Goal: Transaction & Acquisition: Obtain resource

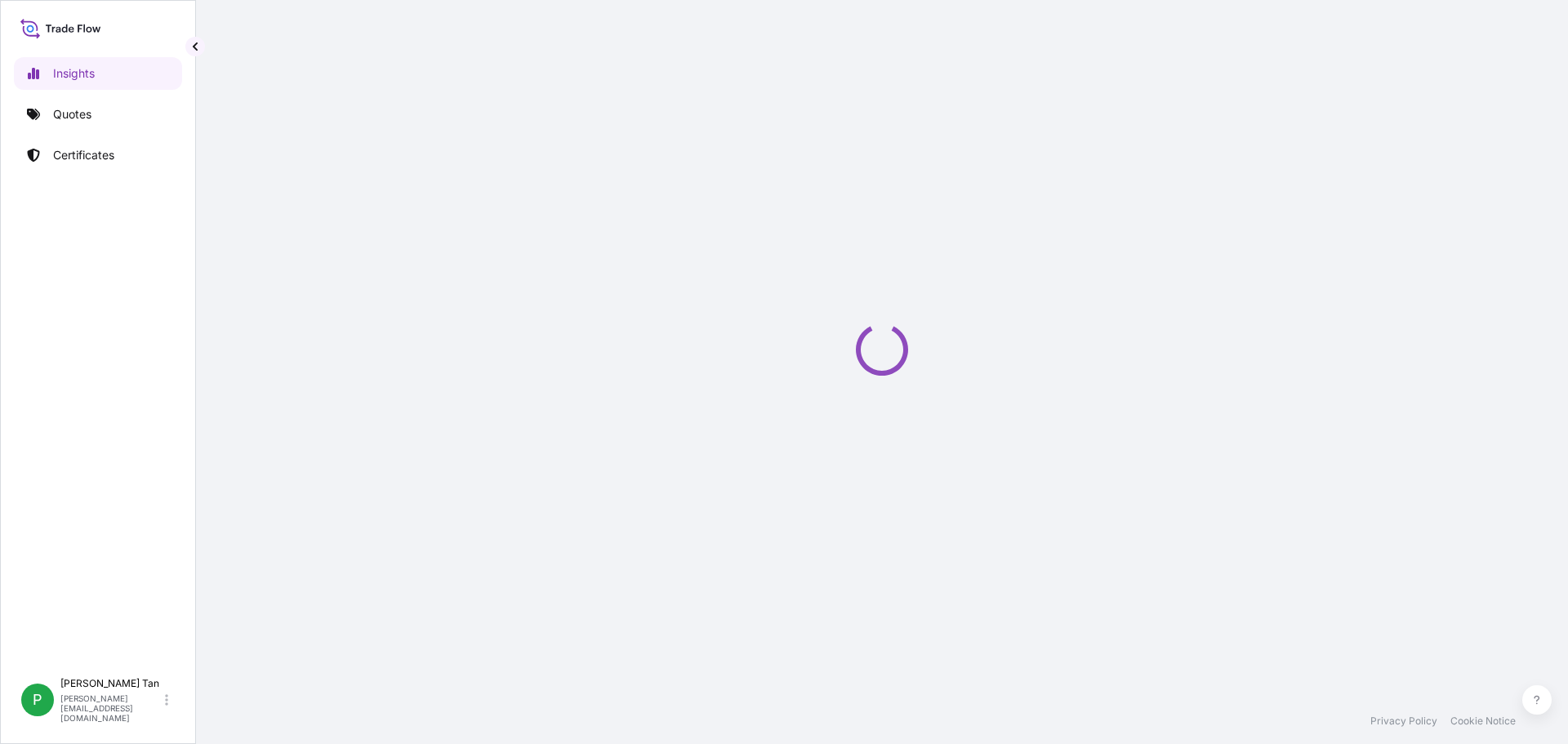
select select "2025"
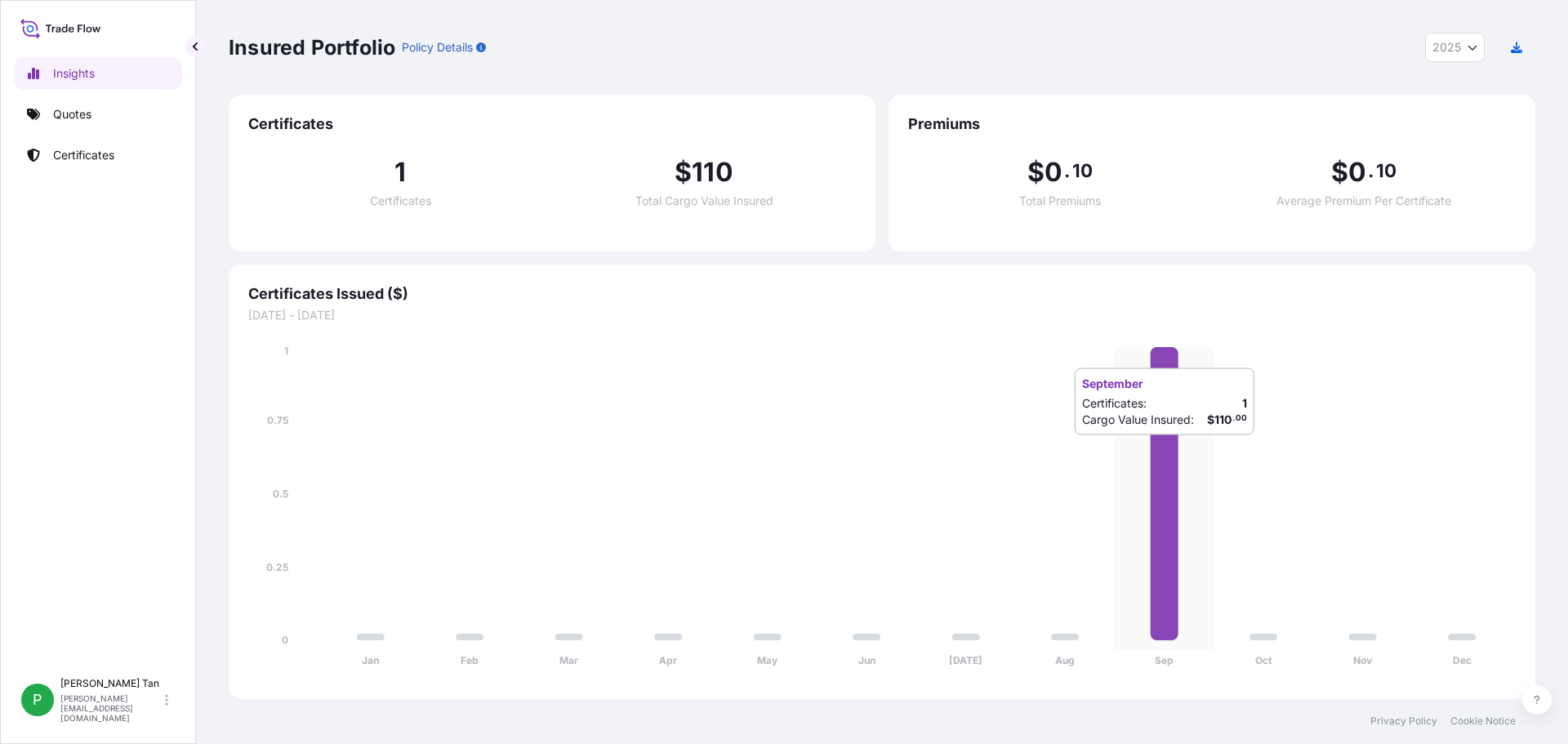
click at [1166, 451] on icon at bounding box center [1165, 494] width 28 height 293
click at [395, 196] on span "Certificates" at bounding box center [400, 201] width 61 height 11
click at [87, 156] on p "Certificates" at bounding box center [83, 154] width 61 height 16
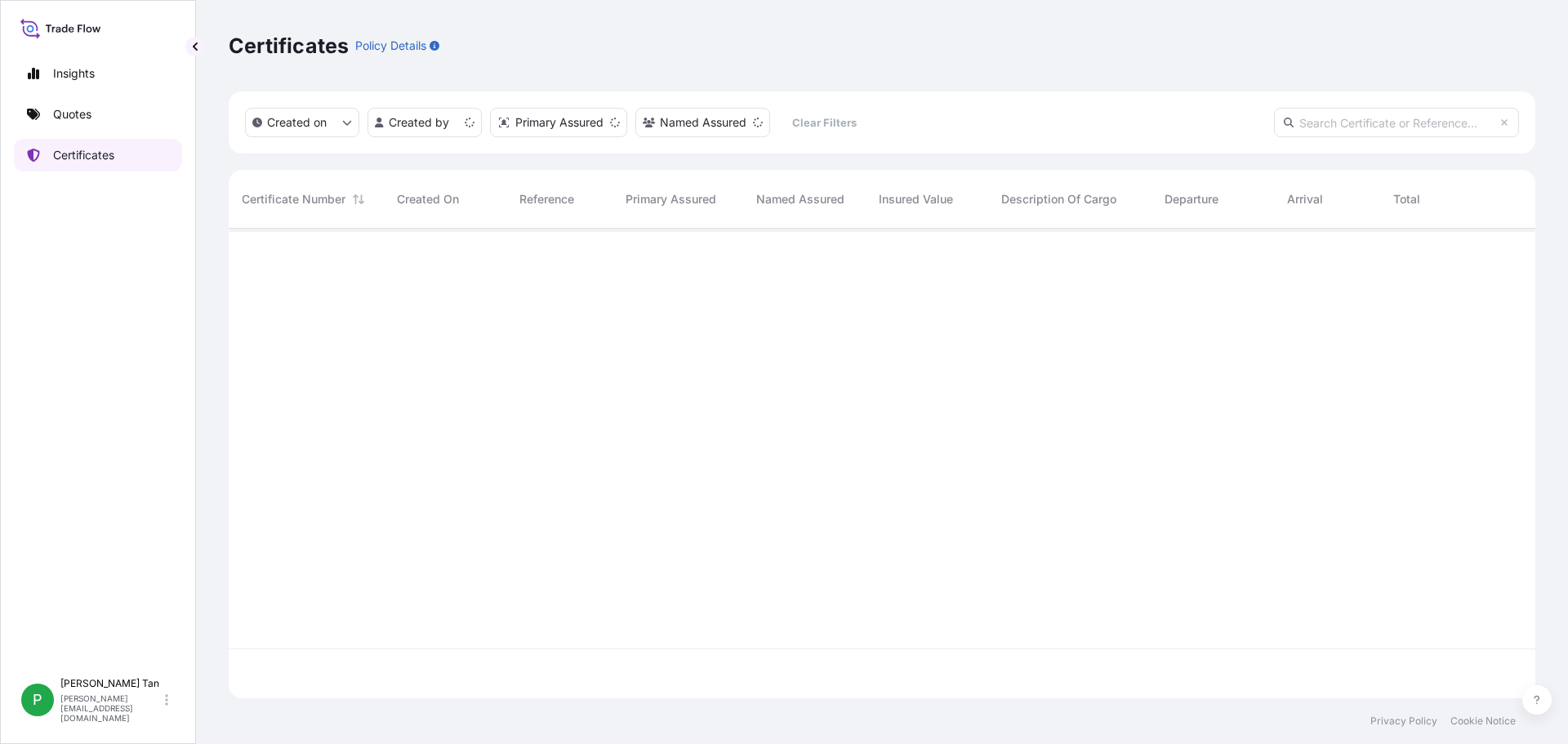
scroll to position [467, 1294]
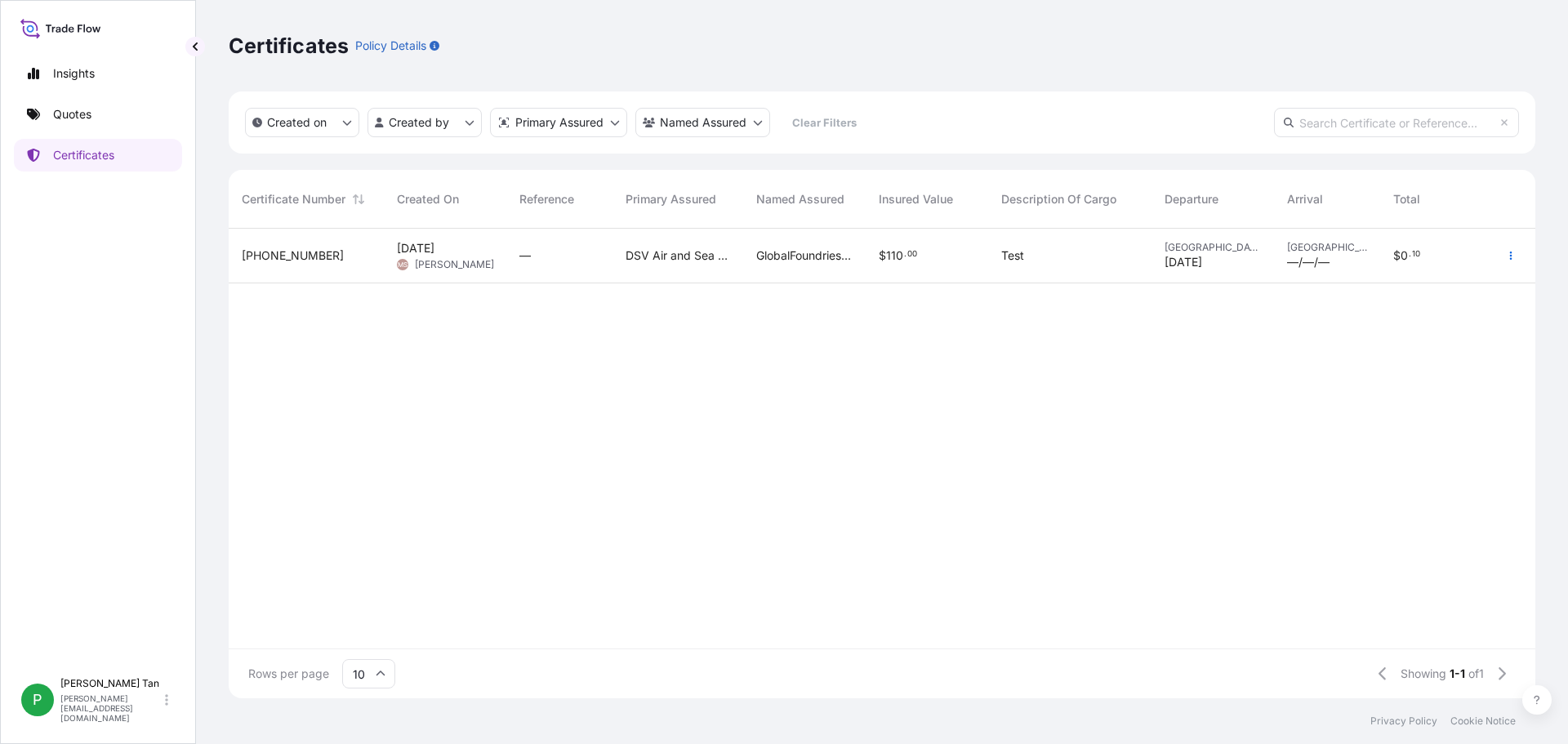
click at [268, 259] on span "32204-1-1" at bounding box center [292, 255] width 102 height 16
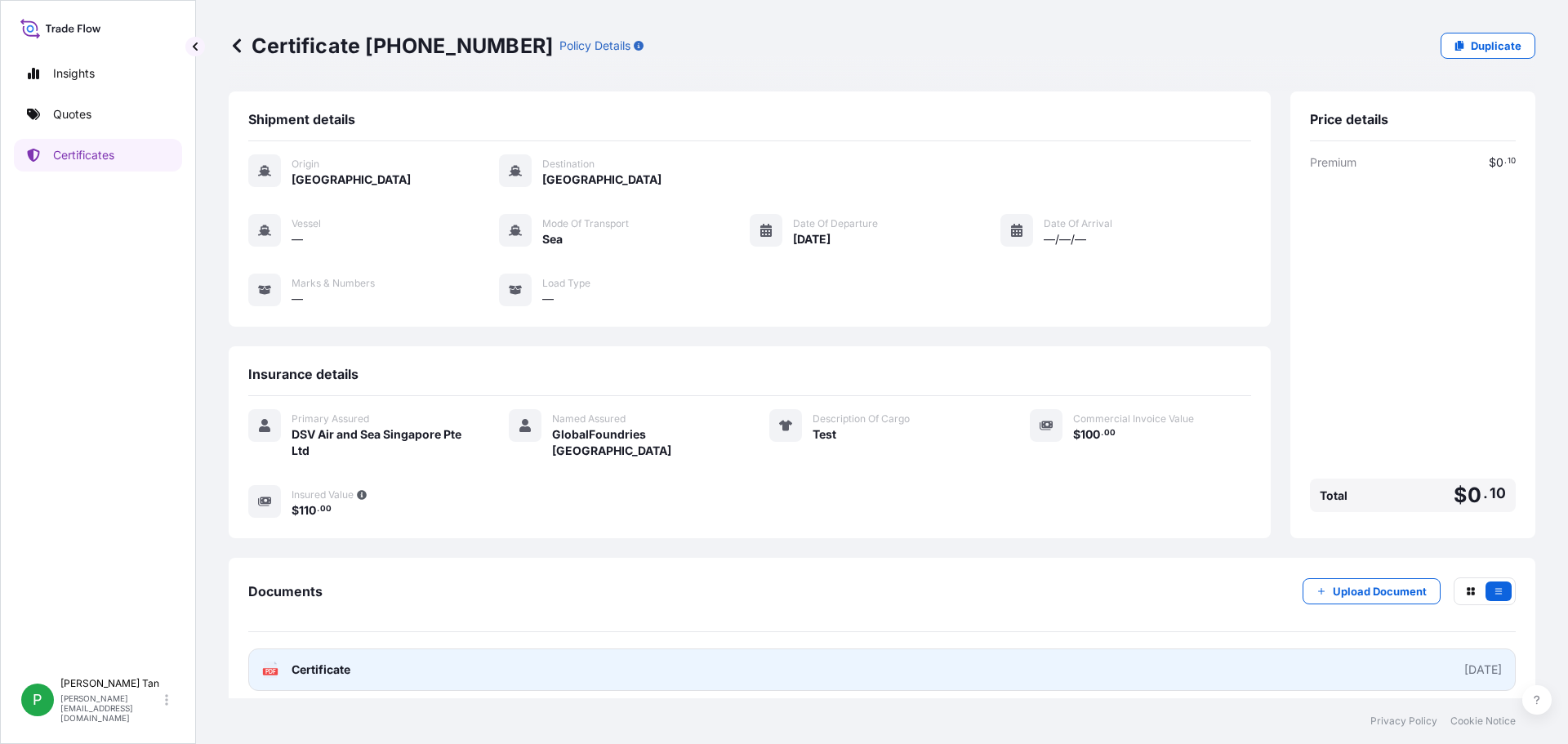
click at [322, 670] on span "Certificate" at bounding box center [321, 670] width 59 height 16
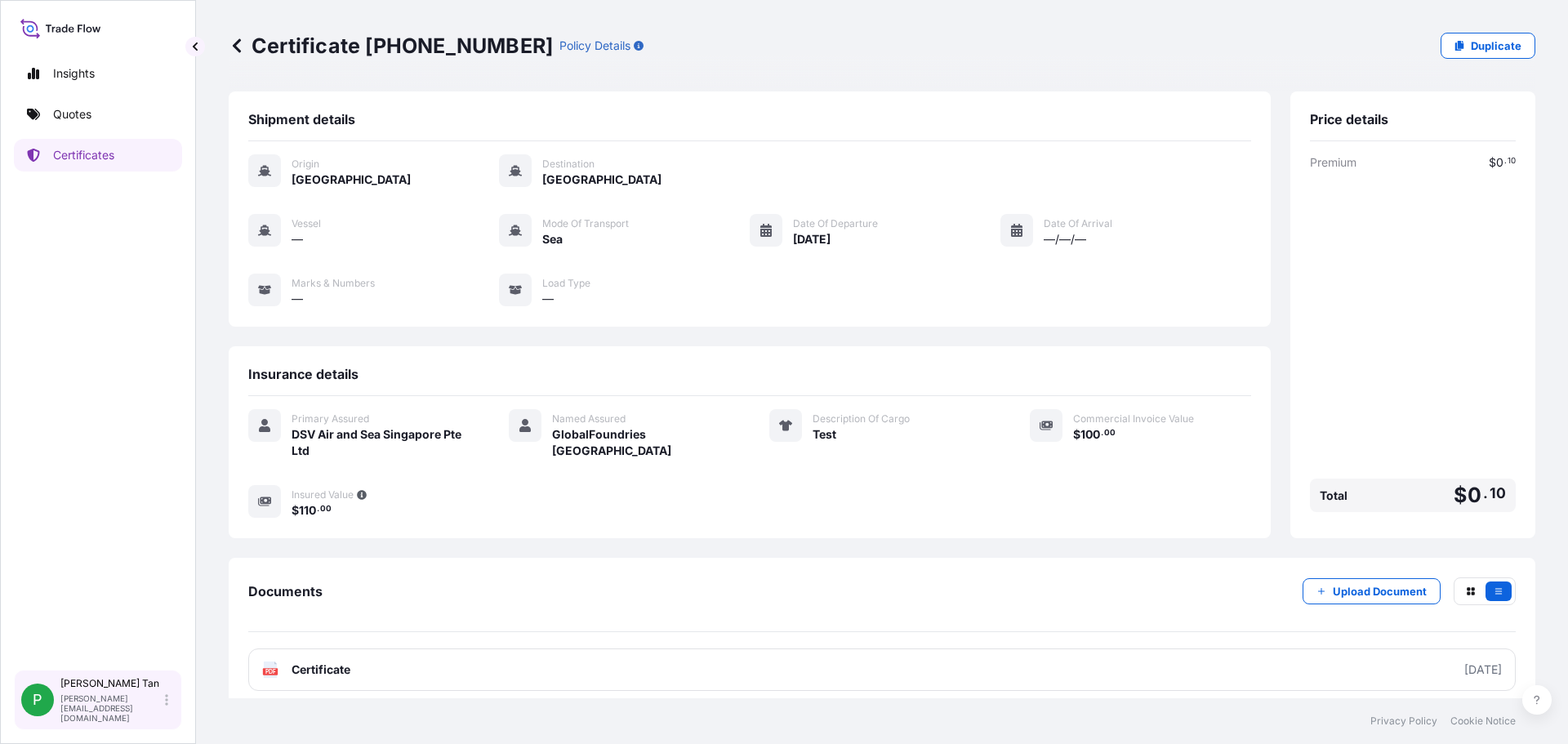
click at [82, 708] on div "Patrick Tan patrick.tan@dsv.com" at bounding box center [118, 700] width 115 height 46
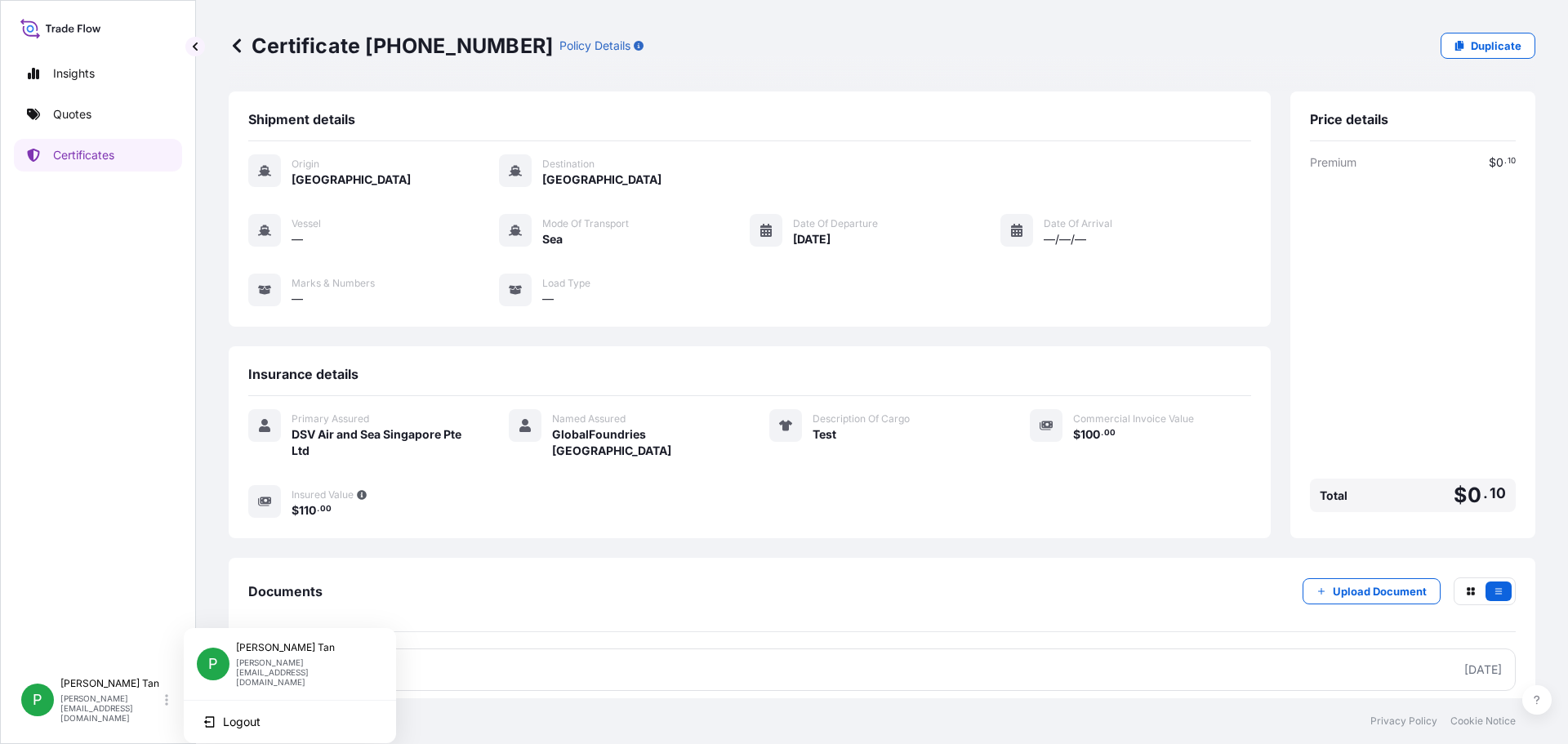
click at [262, 660] on div "Patrick Tan patrick.tan@dsv.com" at bounding box center [309, 664] width 147 height 46
click at [73, 78] on p "Insights" at bounding box center [73, 73] width 41 height 16
select select "2025"
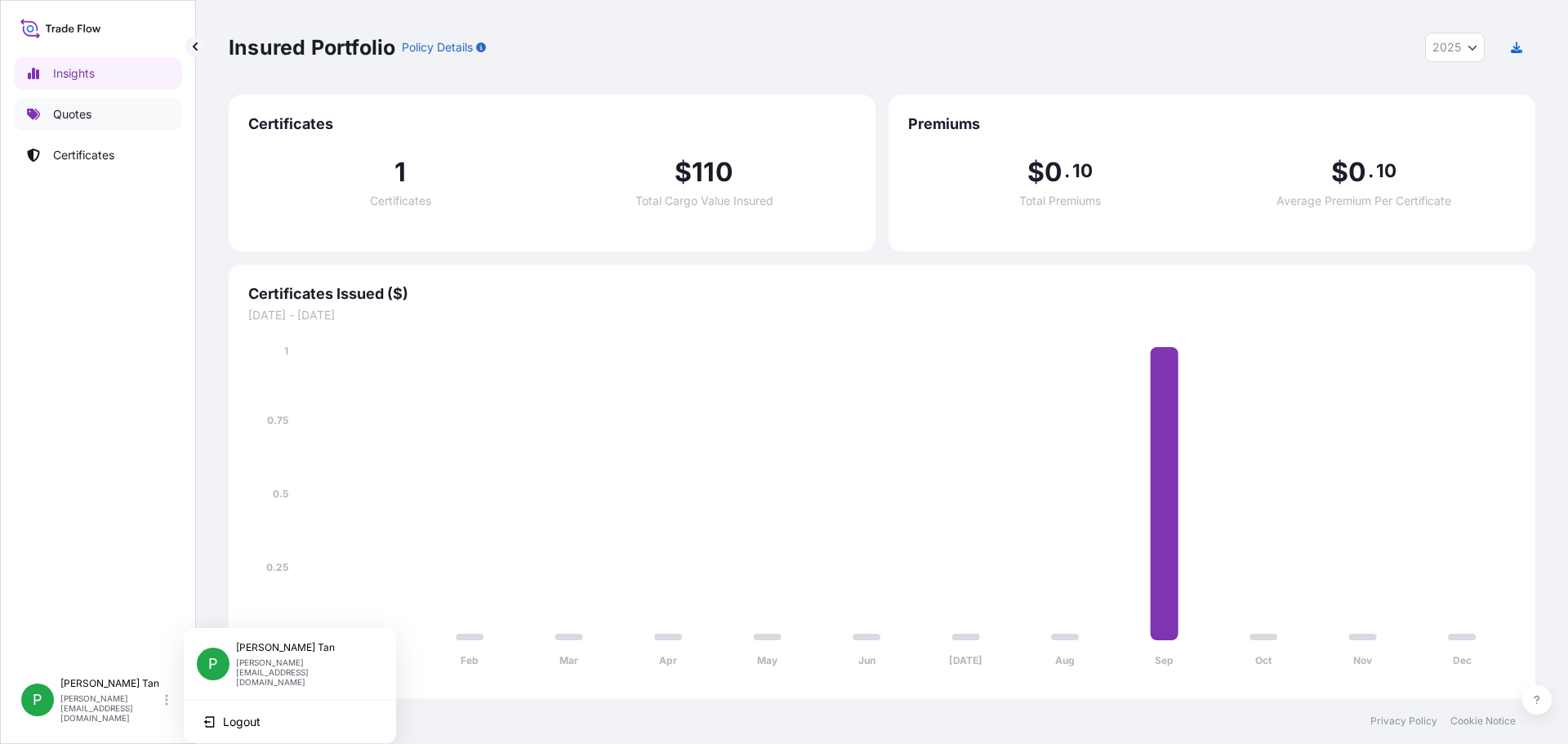
click at [77, 117] on p "Quotes" at bounding box center [71, 114] width 39 height 16
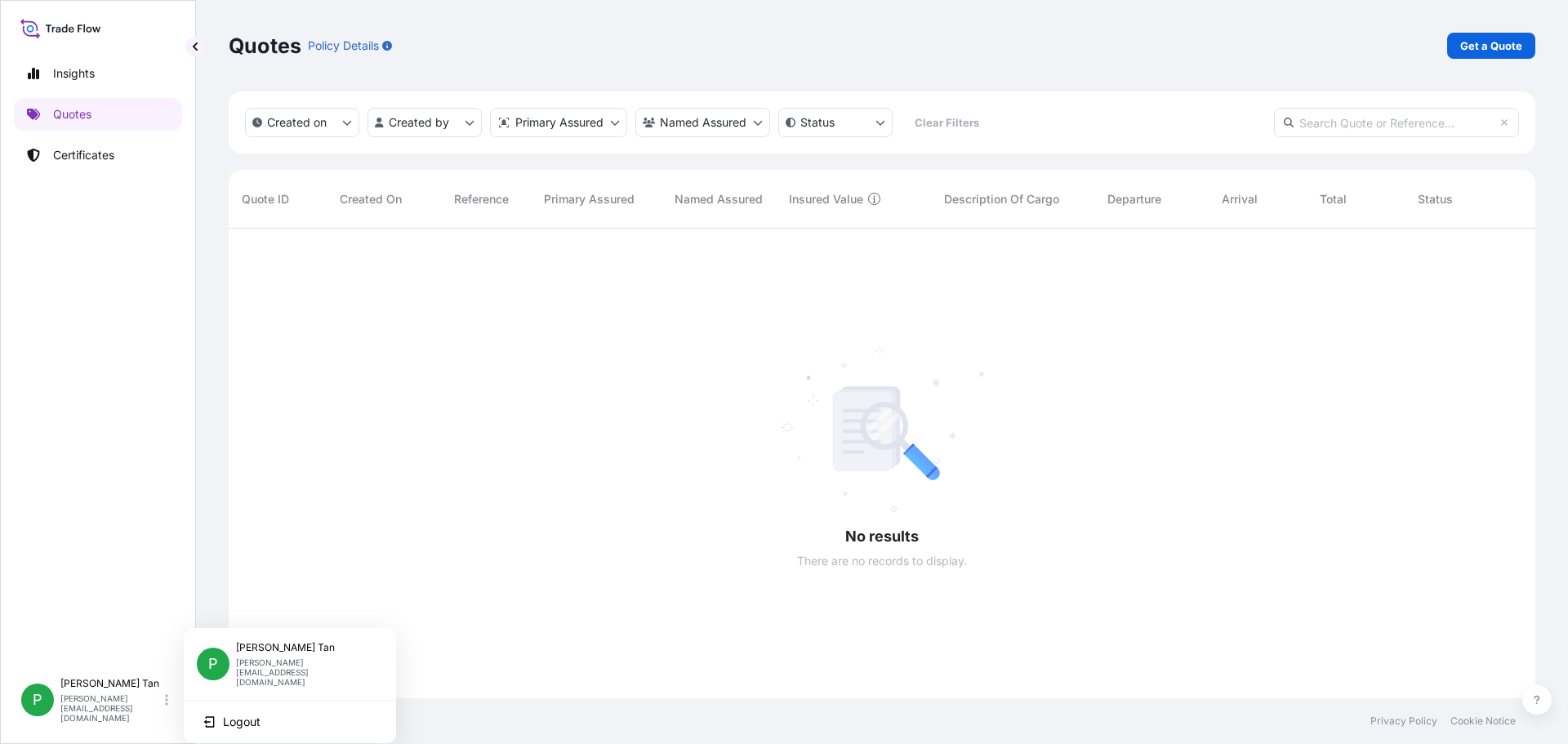
scroll to position [516, 1294]
click at [359, 644] on div "P Patrick Tan patrick.tan@dsv.com" at bounding box center [290, 664] width 186 height 46
click at [554, 341] on div at bounding box center [889, 464] width 1323 height 470
click at [71, 77] on p "Insights" at bounding box center [73, 73] width 41 height 16
select select "2025"
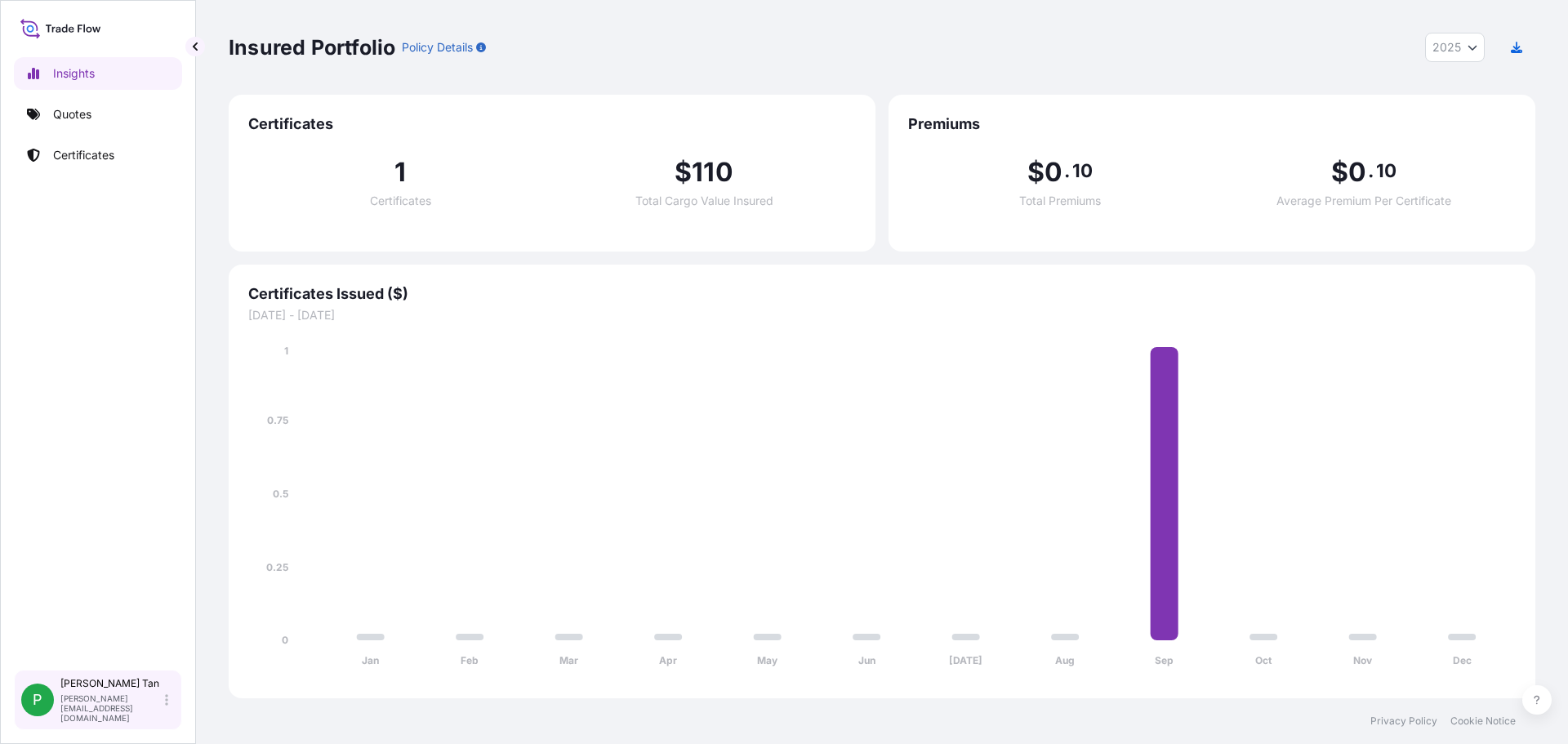
click at [87, 690] on p "Patrick Tan" at bounding box center [111, 684] width 102 height 13
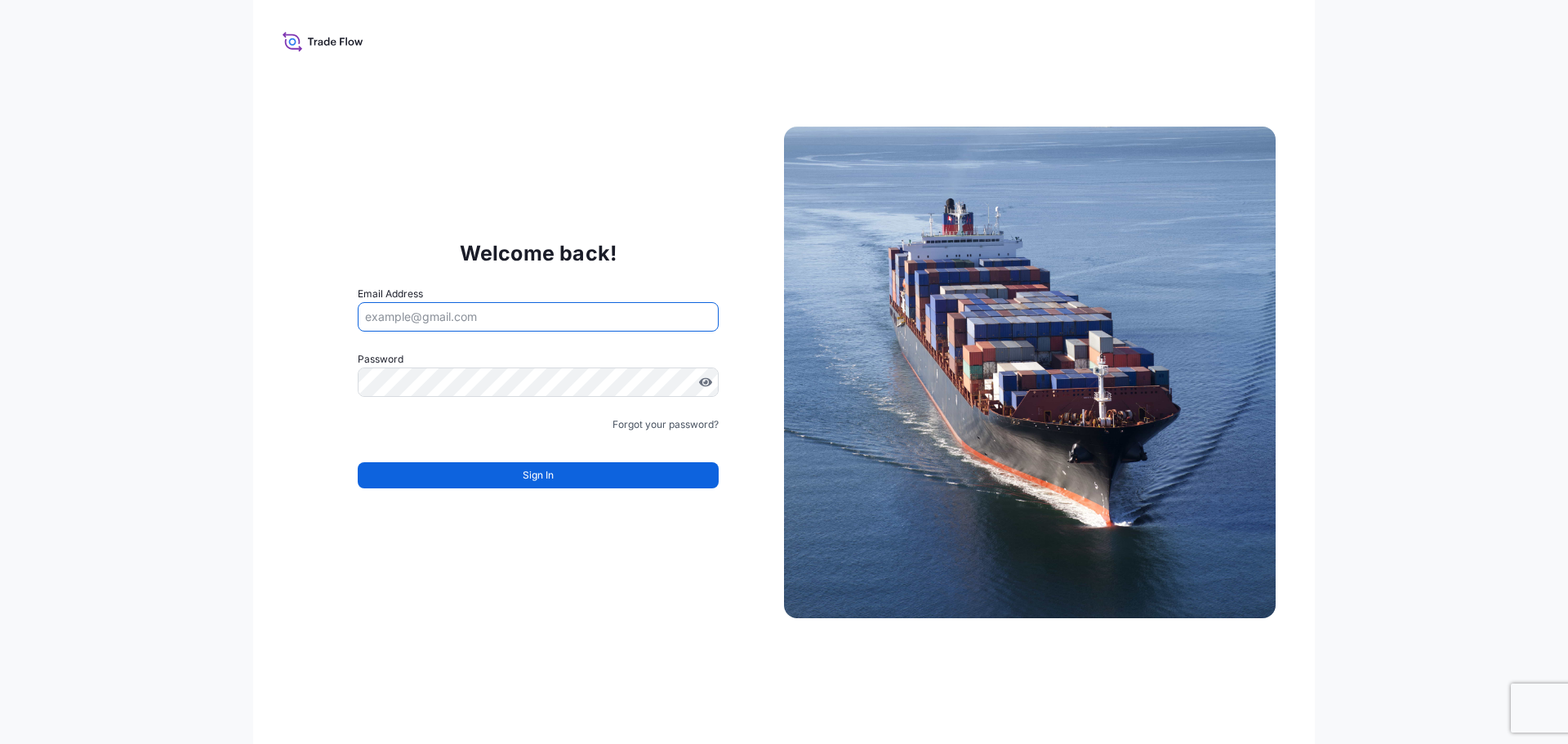
click at [454, 316] on input "Email Address" at bounding box center [539, 316] width 361 height 29
type input "patrick.tan@dsv.com"
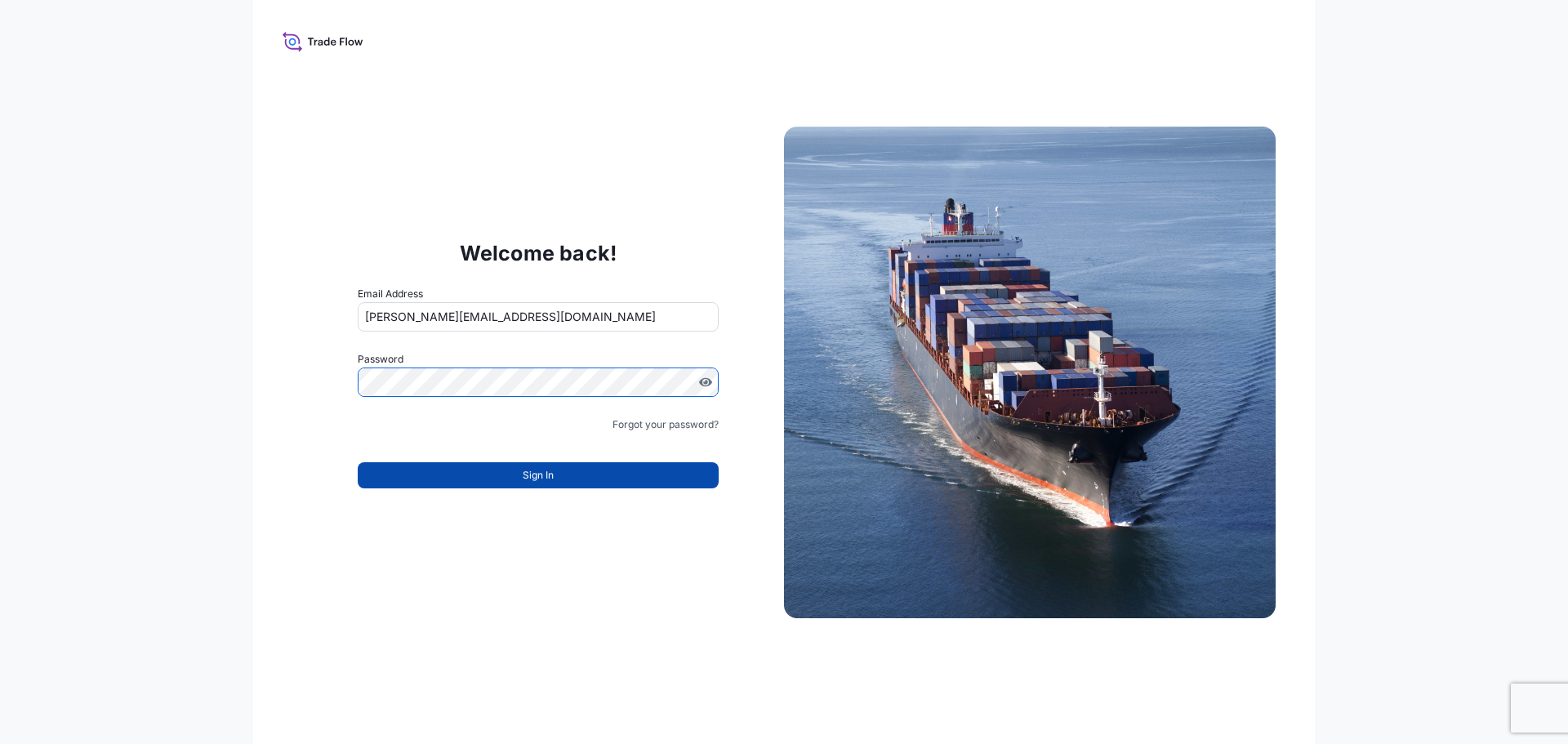
click at [559, 479] on button "Sign In" at bounding box center [539, 476] width 361 height 26
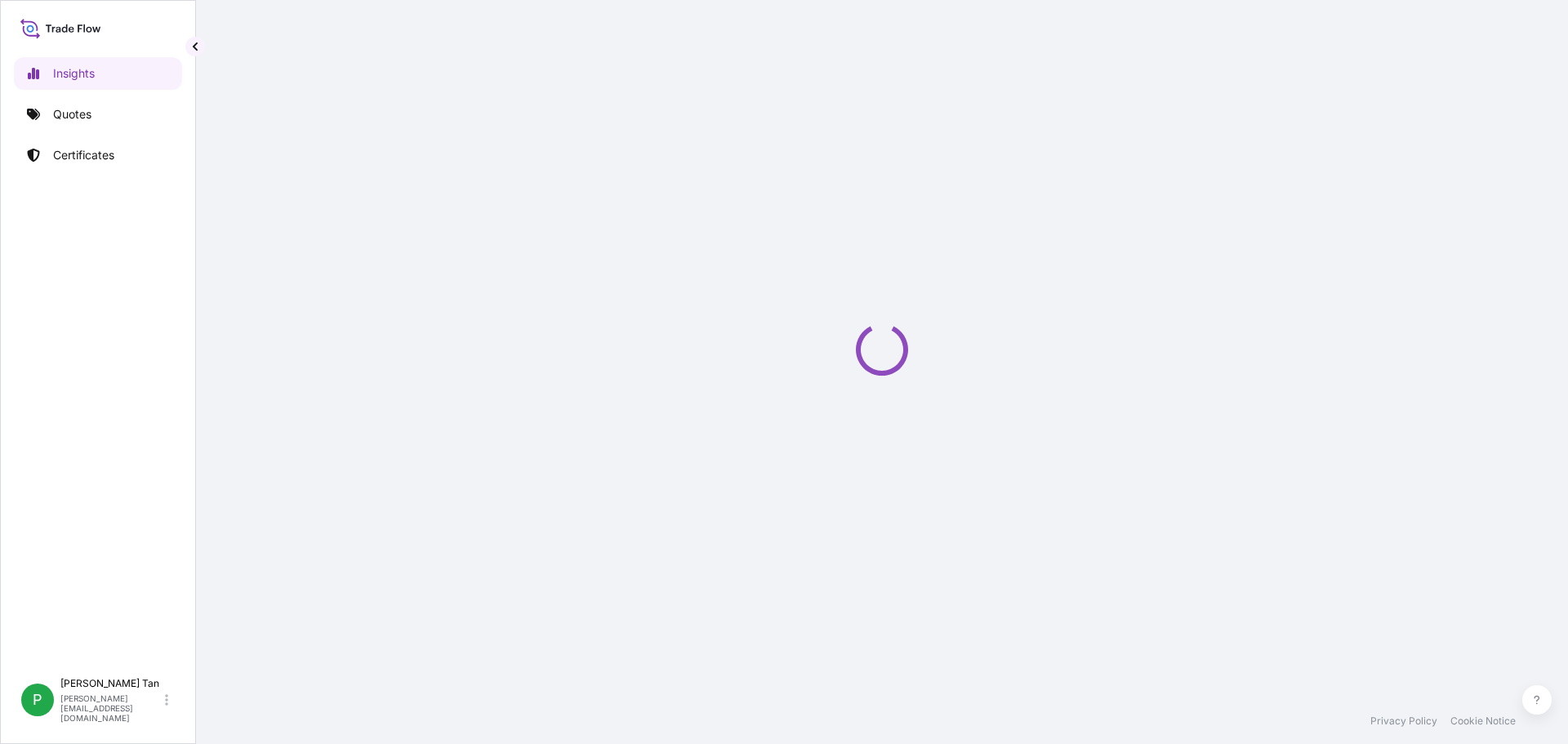
select select "2025"
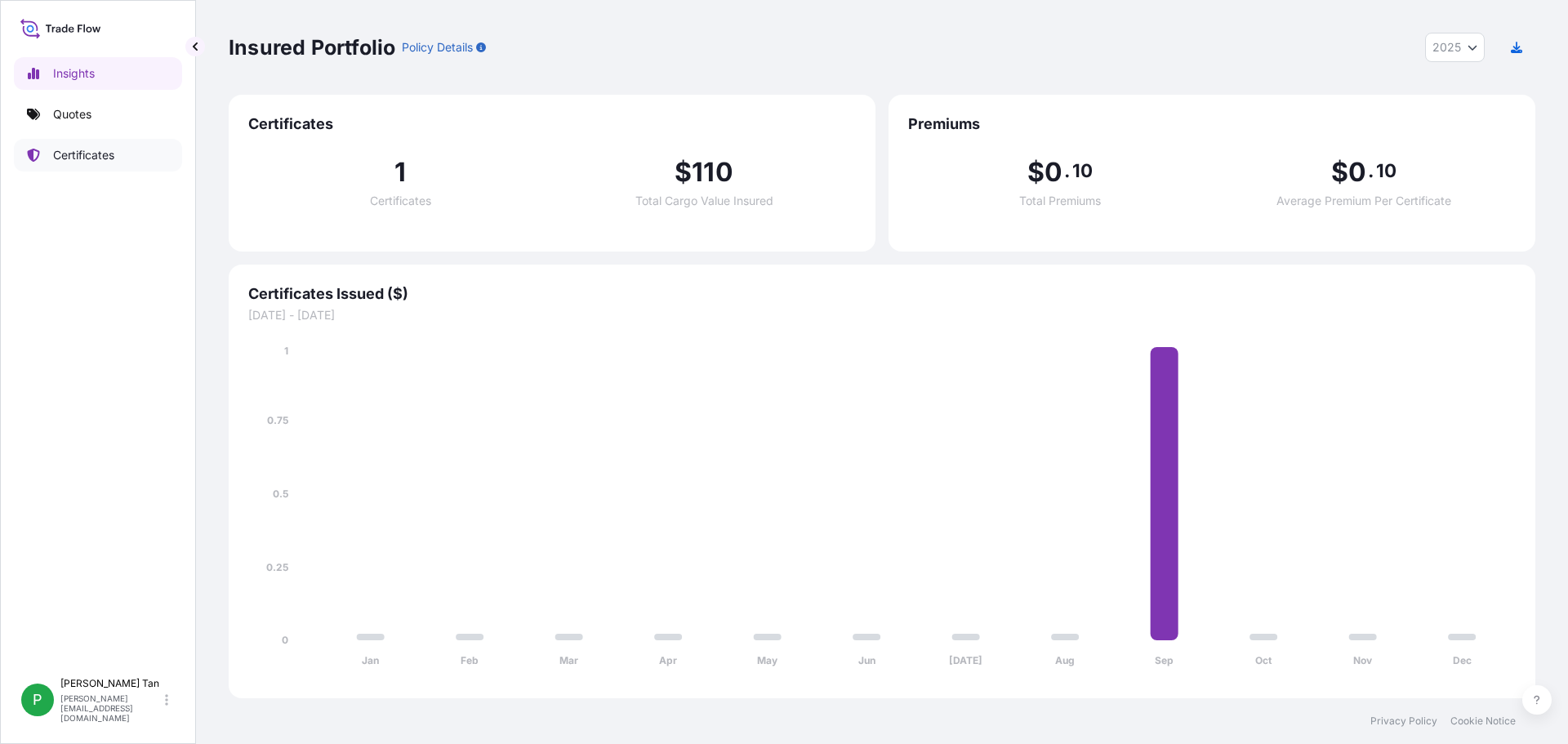
click at [90, 155] on p "Certificates" at bounding box center [83, 154] width 61 height 16
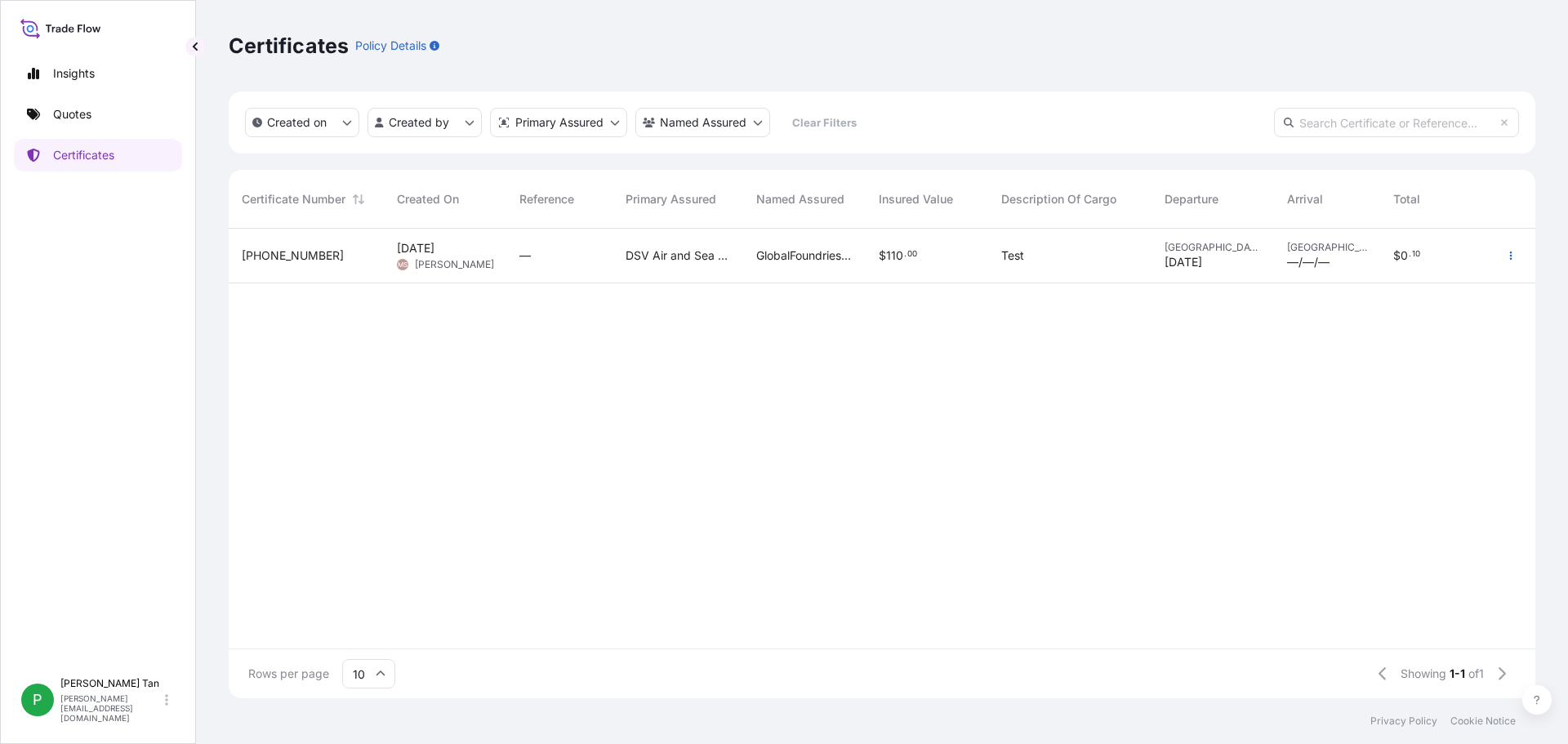
scroll to position [467, 1294]
click at [426, 332] on div "32204-1-1 22 Sep 2025 MS Mabel Sim — DSV Air and Sea Singapore Pte Ltd GlobalFo…" at bounding box center [882, 438] width 1307 height 420
click at [278, 251] on span "32204-1-1" at bounding box center [292, 255] width 102 height 16
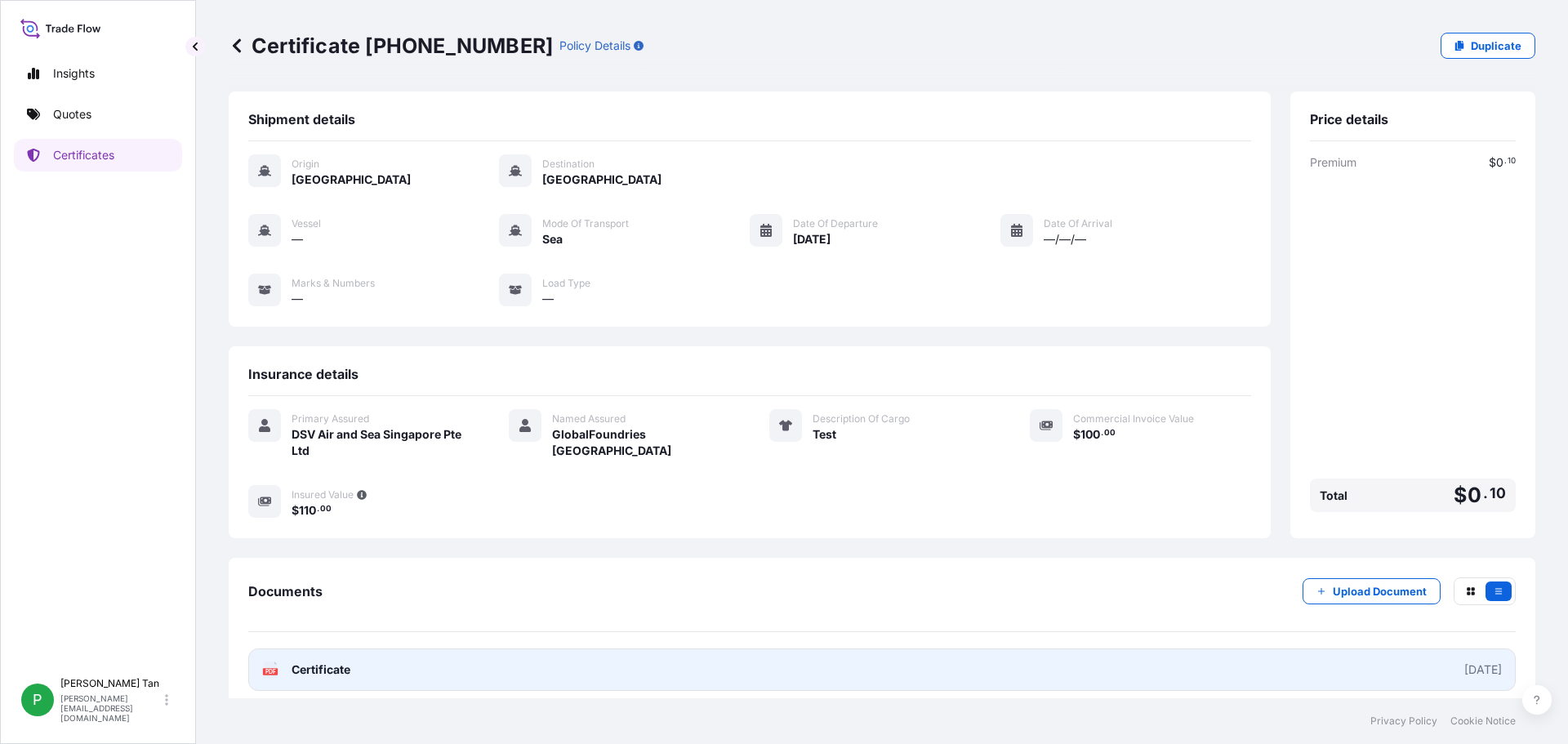
click at [451, 657] on link "PDF Certificate 2025-09-22" at bounding box center [882, 670] width 1267 height 42
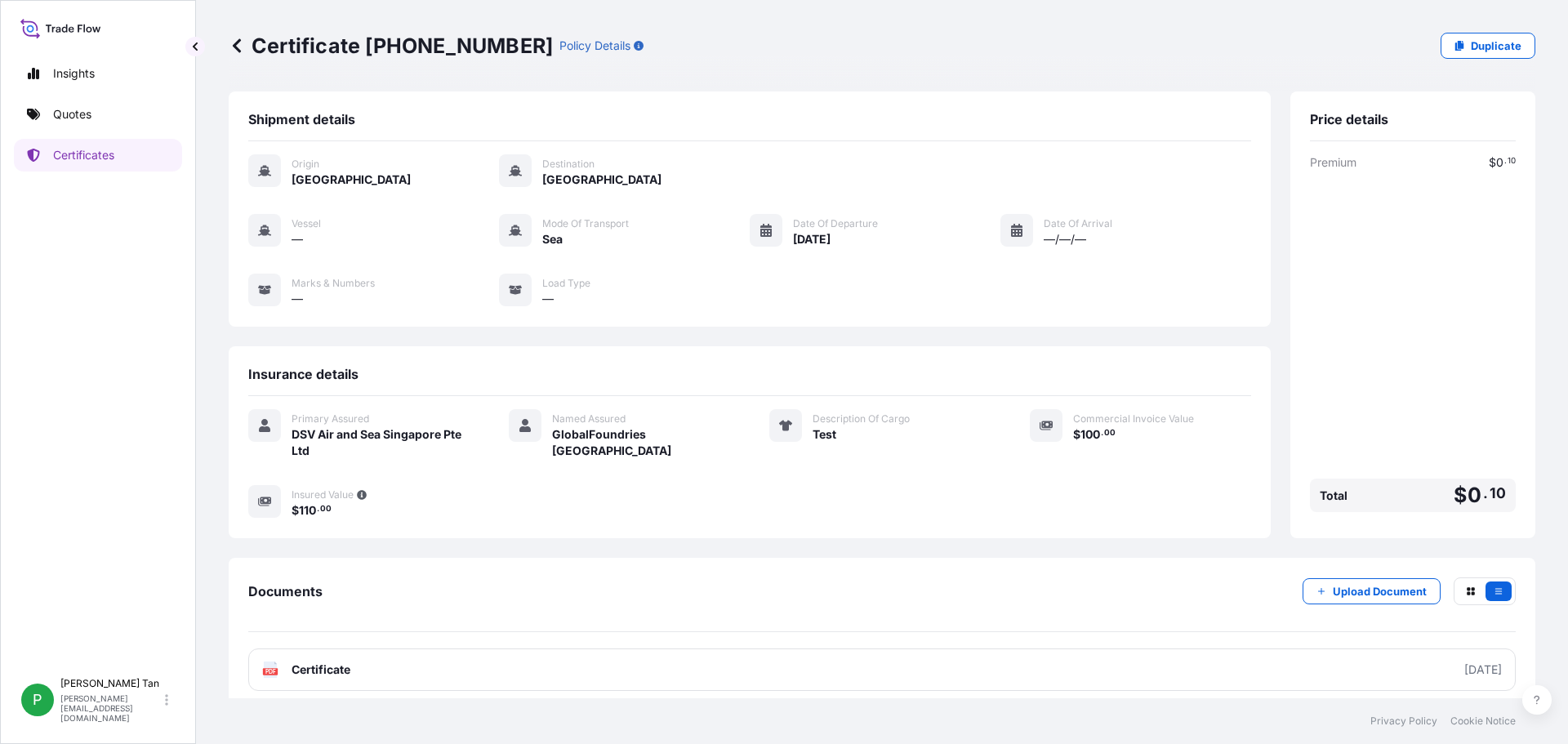
click at [235, 47] on icon at bounding box center [237, 45] width 8 height 14
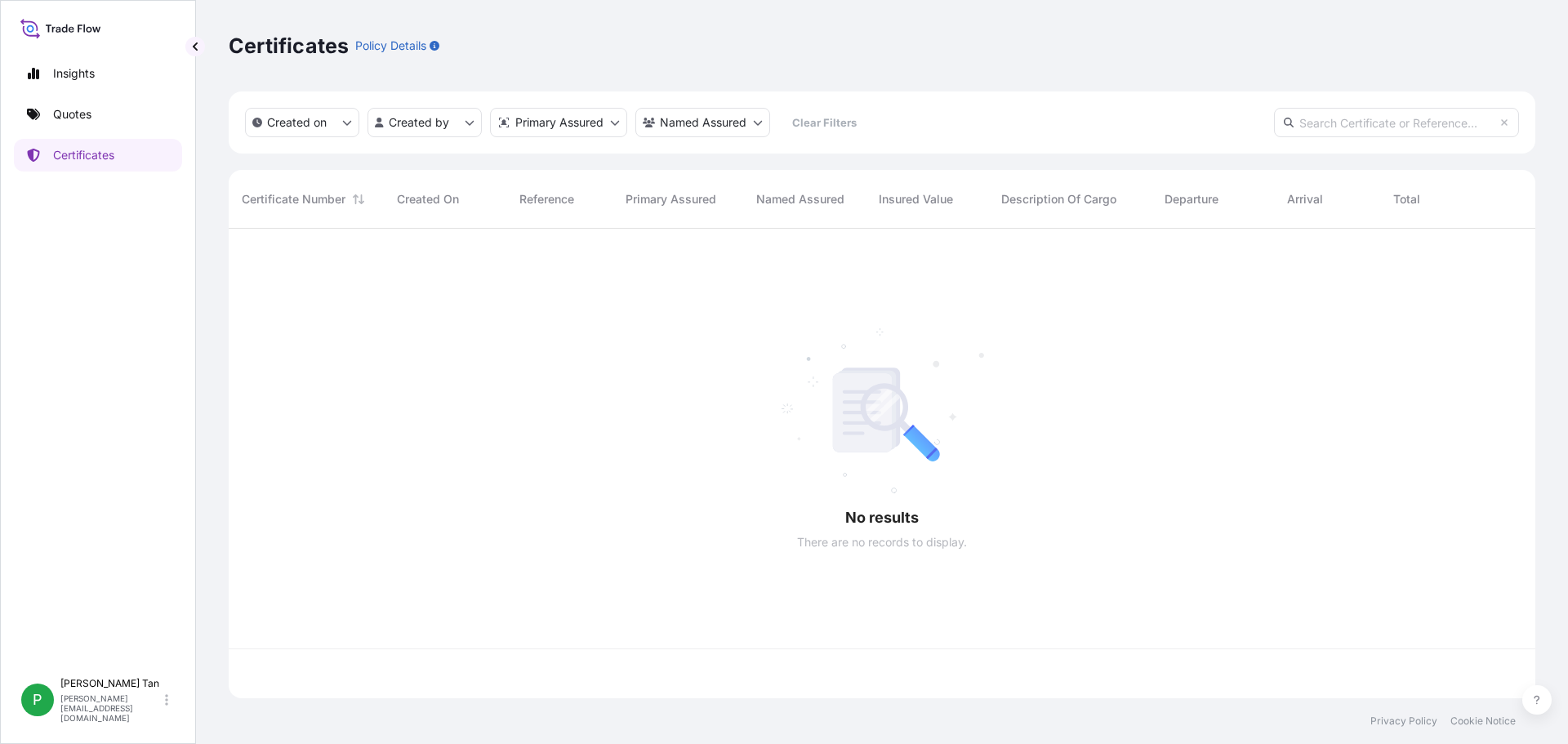
scroll to position [467, 1294]
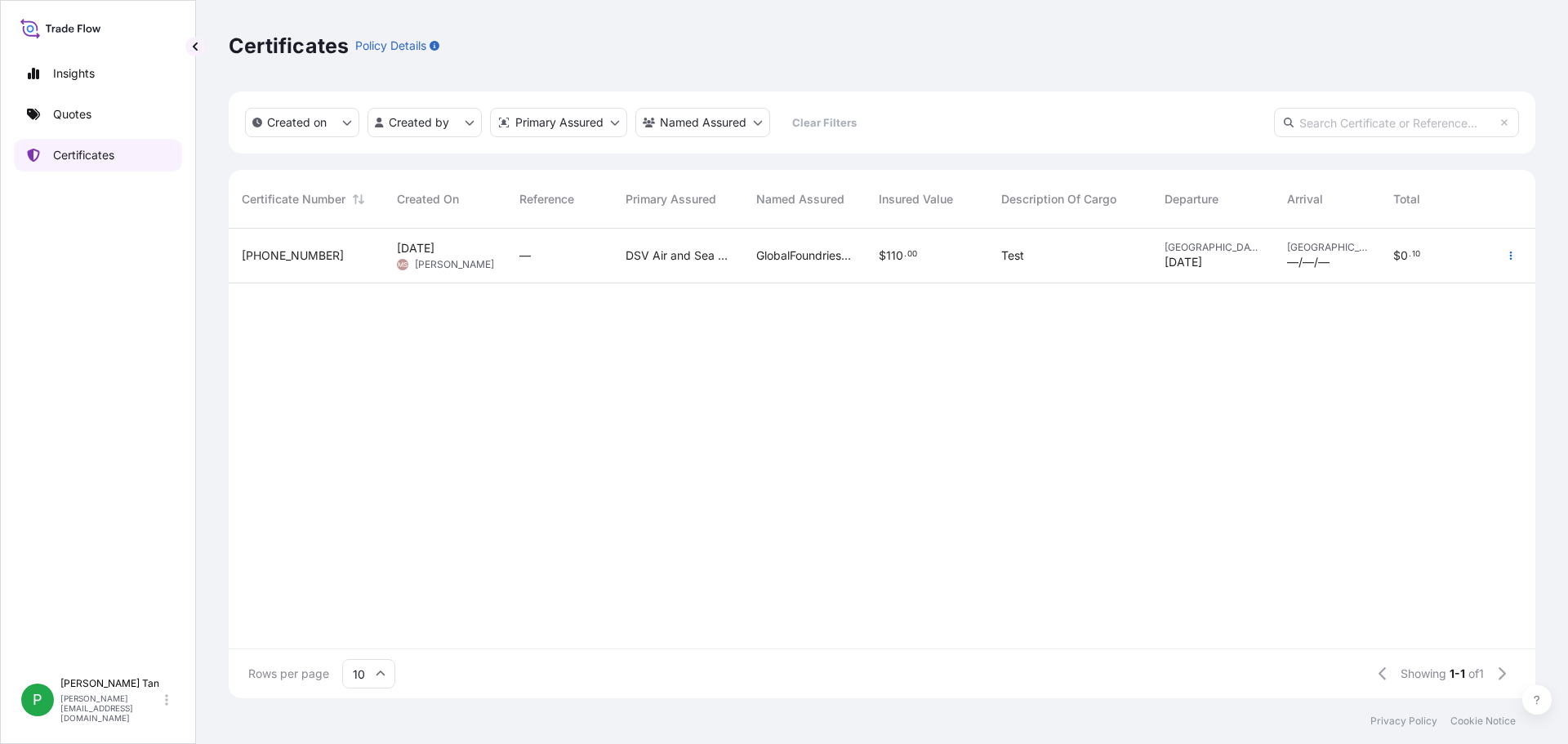
click at [84, 163] on p "Certificates" at bounding box center [83, 154] width 61 height 16
click at [72, 120] on p "Quotes" at bounding box center [71, 114] width 39 height 16
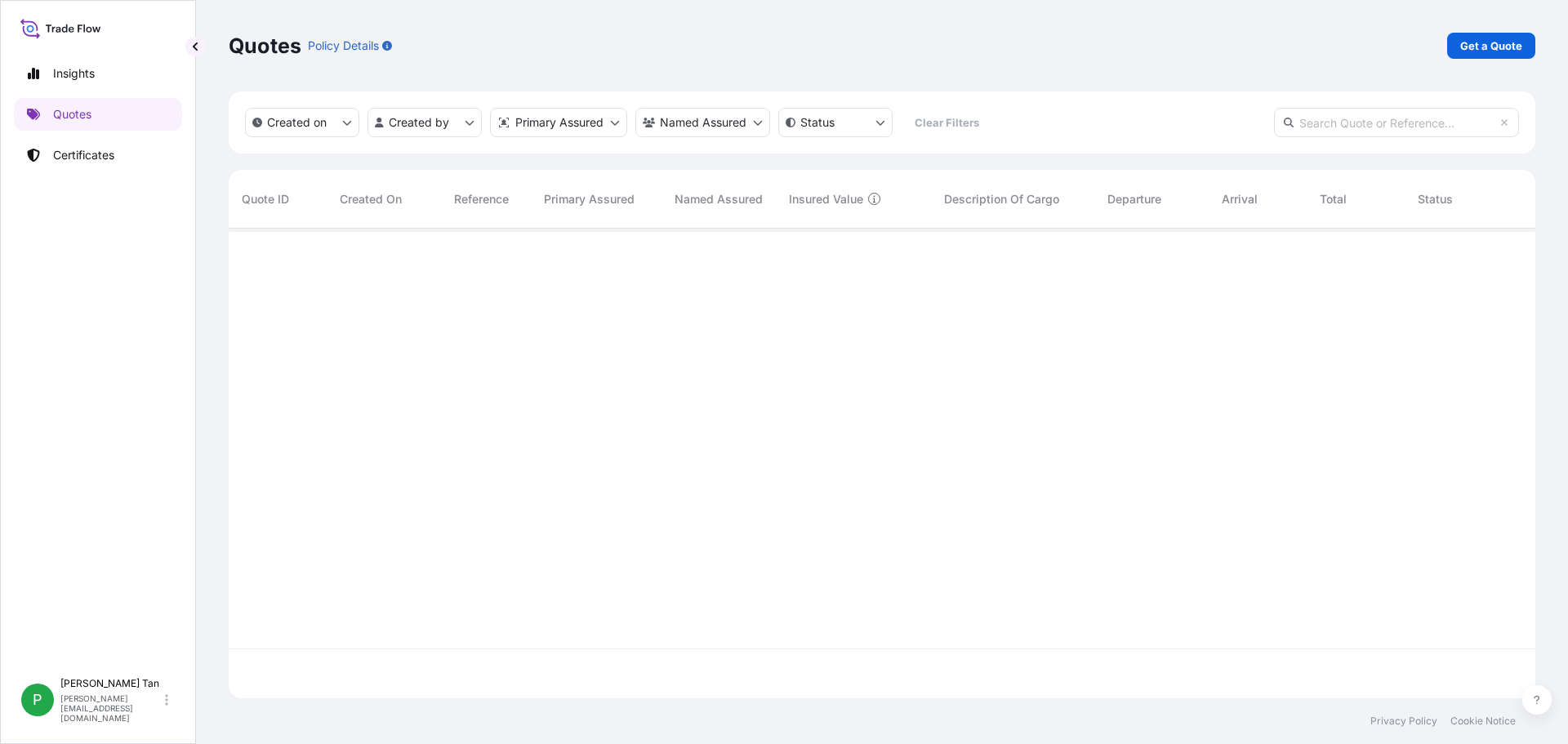
scroll to position [516, 1294]
click at [78, 157] on p "Certificates" at bounding box center [83, 154] width 61 height 16
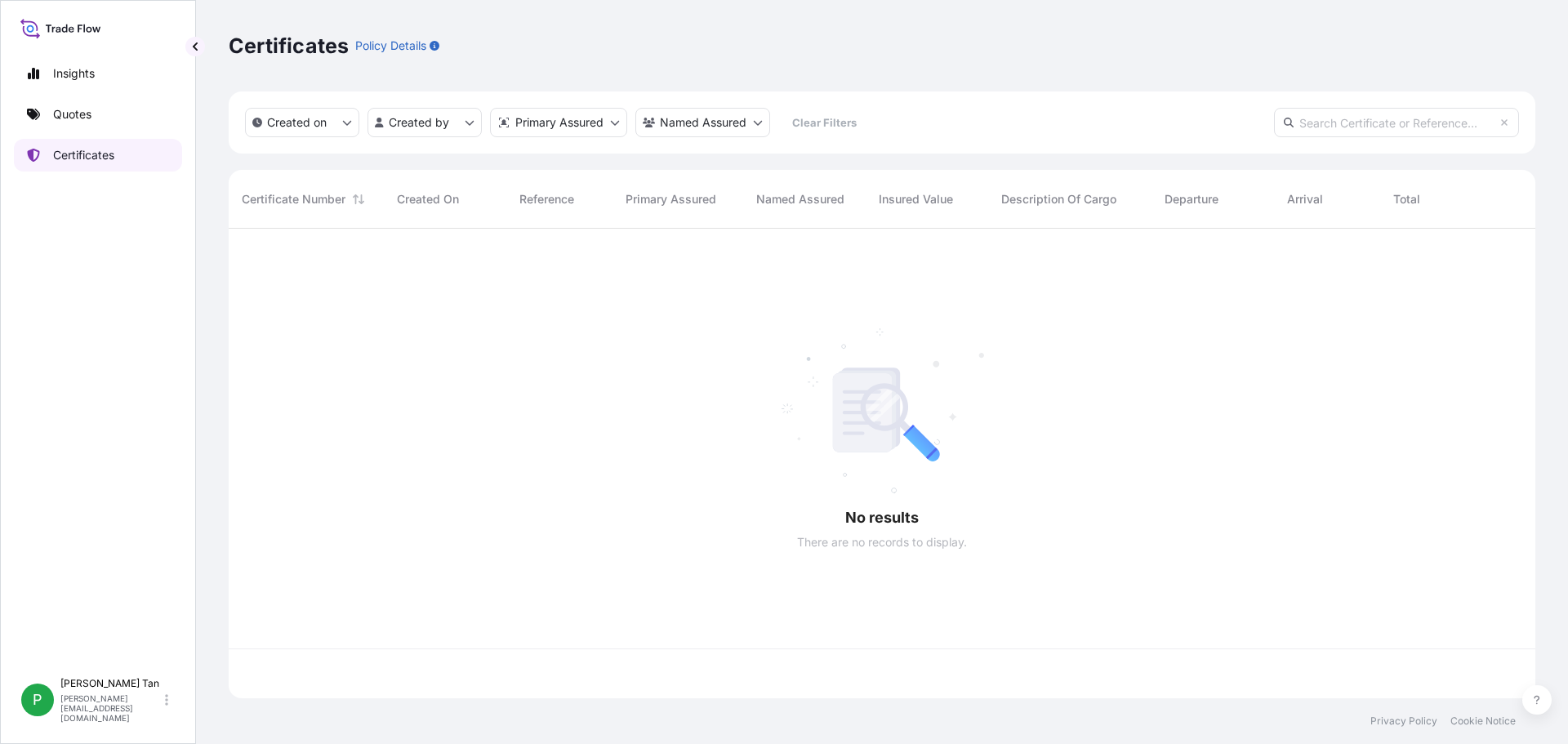
scroll to position [467, 1294]
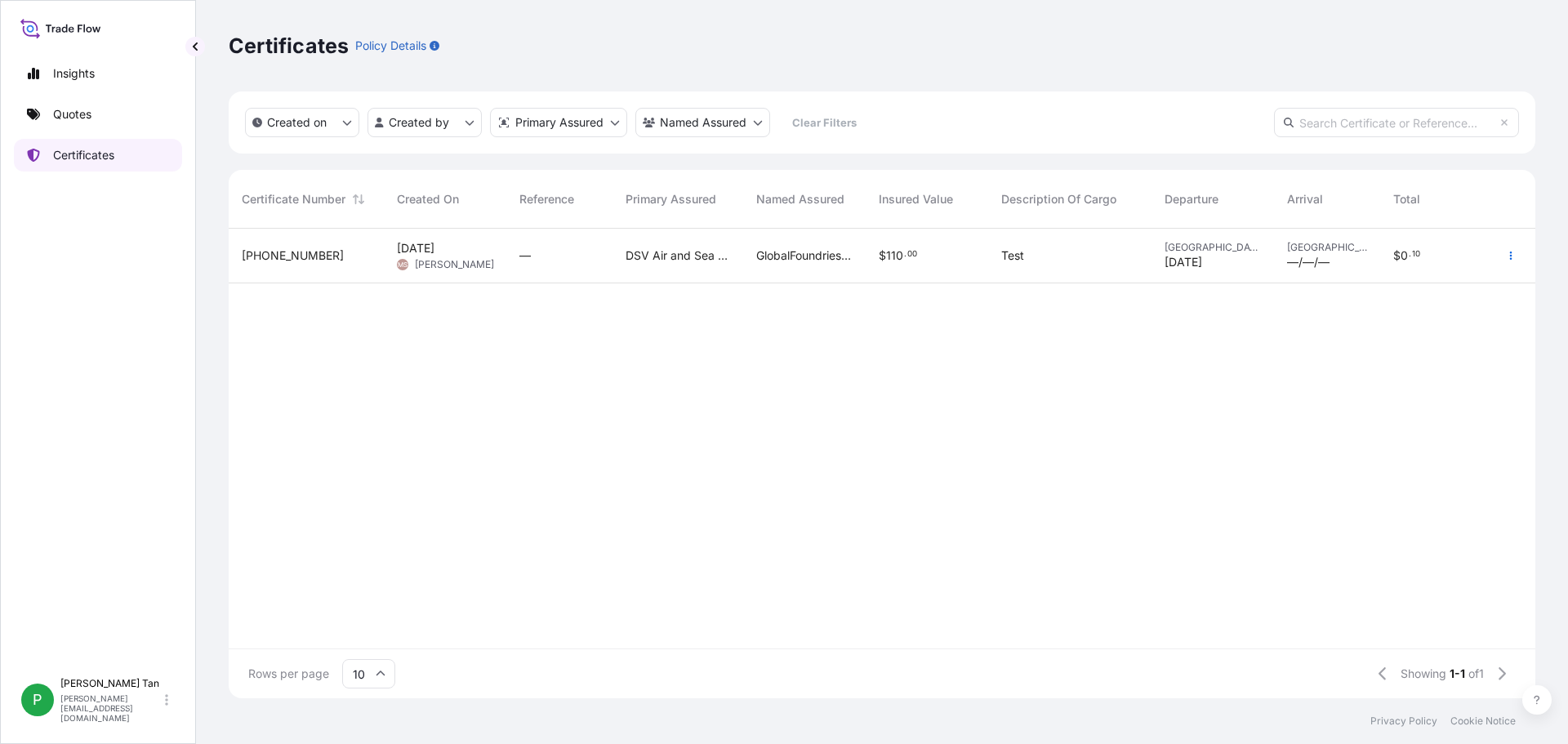
click at [71, 149] on p "Certificates" at bounding box center [83, 154] width 61 height 16
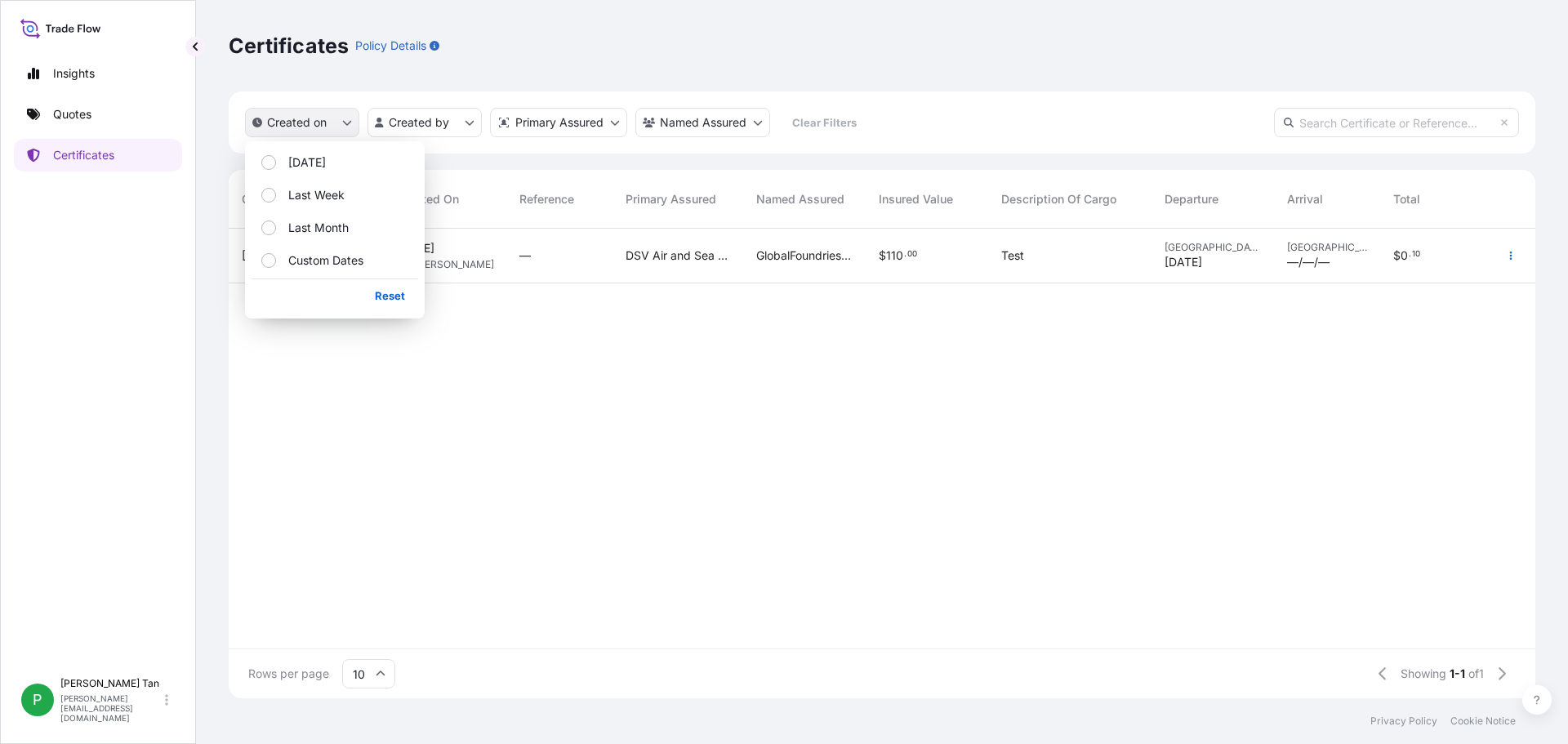
click at [350, 121] on icon "createdOn Filter options" at bounding box center [348, 123] width 9 height 5
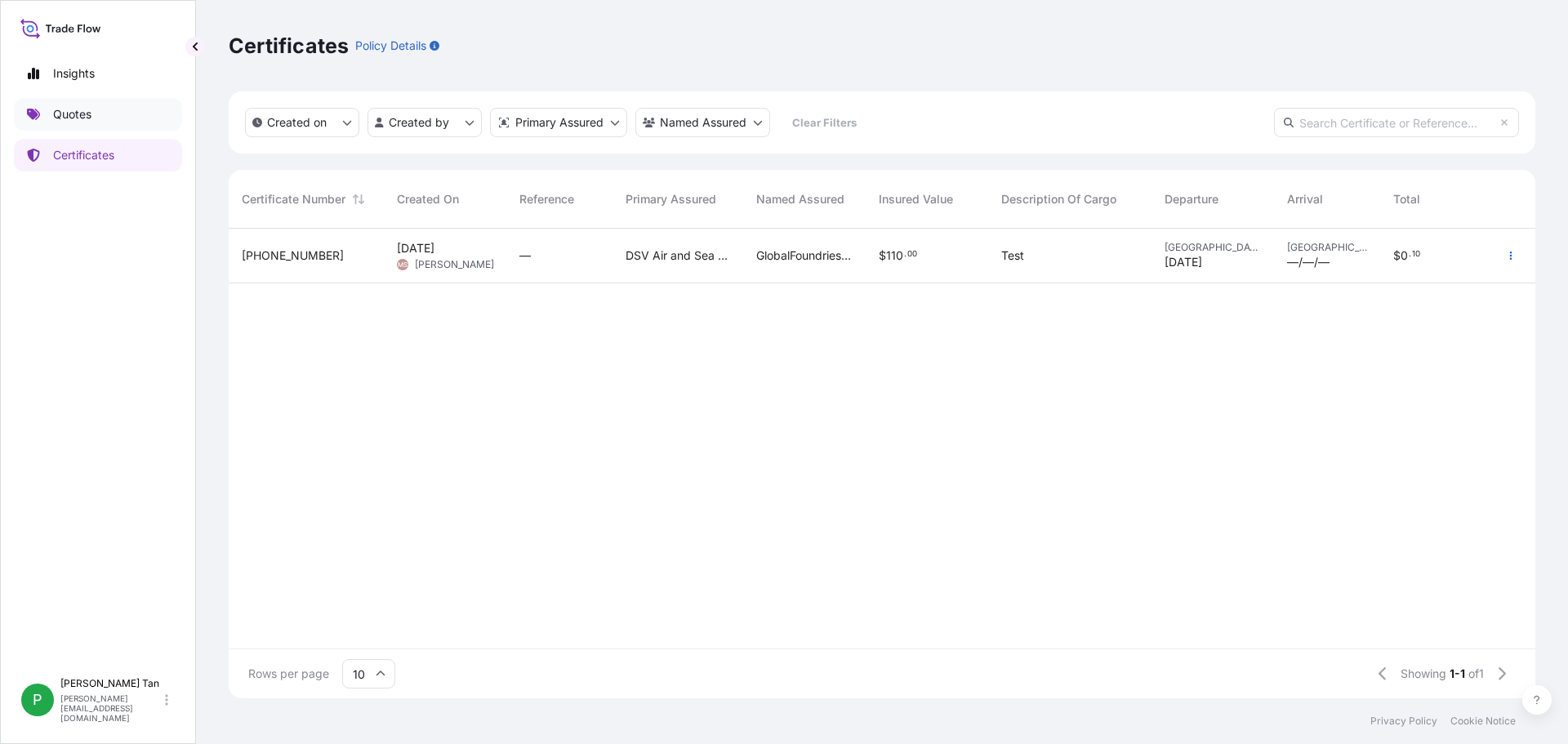
click at [83, 110] on p "Quotes" at bounding box center [71, 114] width 39 height 16
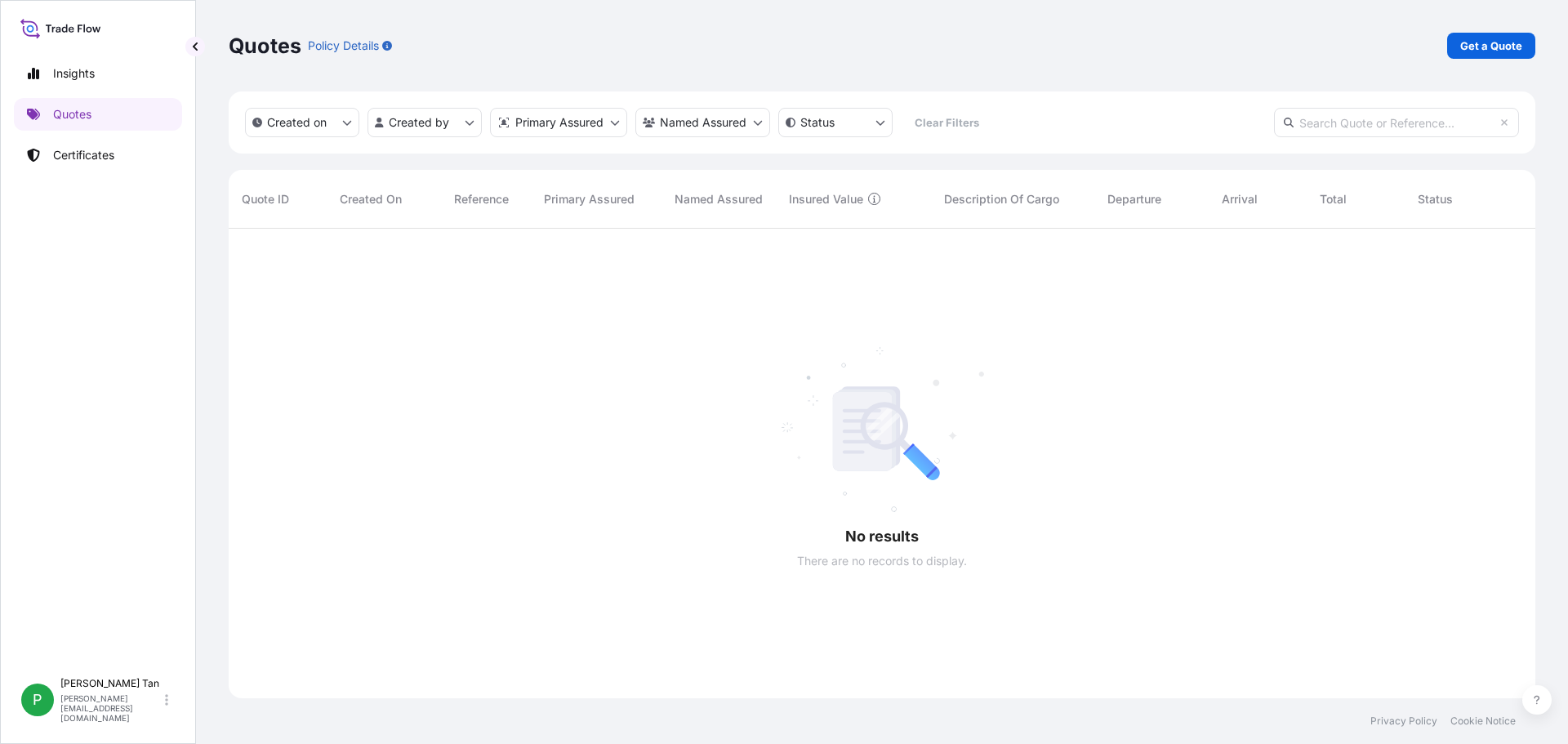
scroll to position [516, 1294]
click at [83, 152] on p "Certificates" at bounding box center [83, 154] width 61 height 16
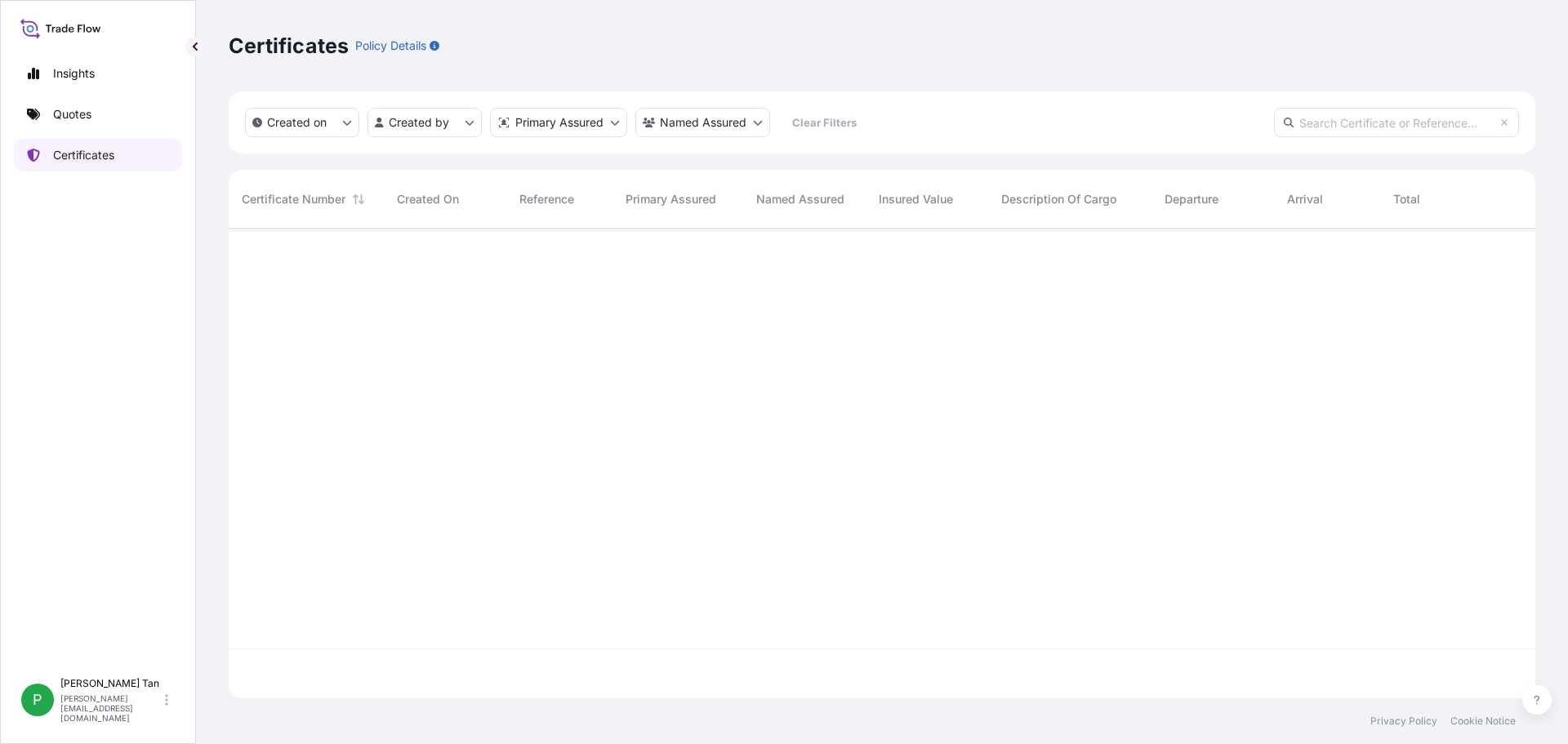
scroll to position [467, 1294]
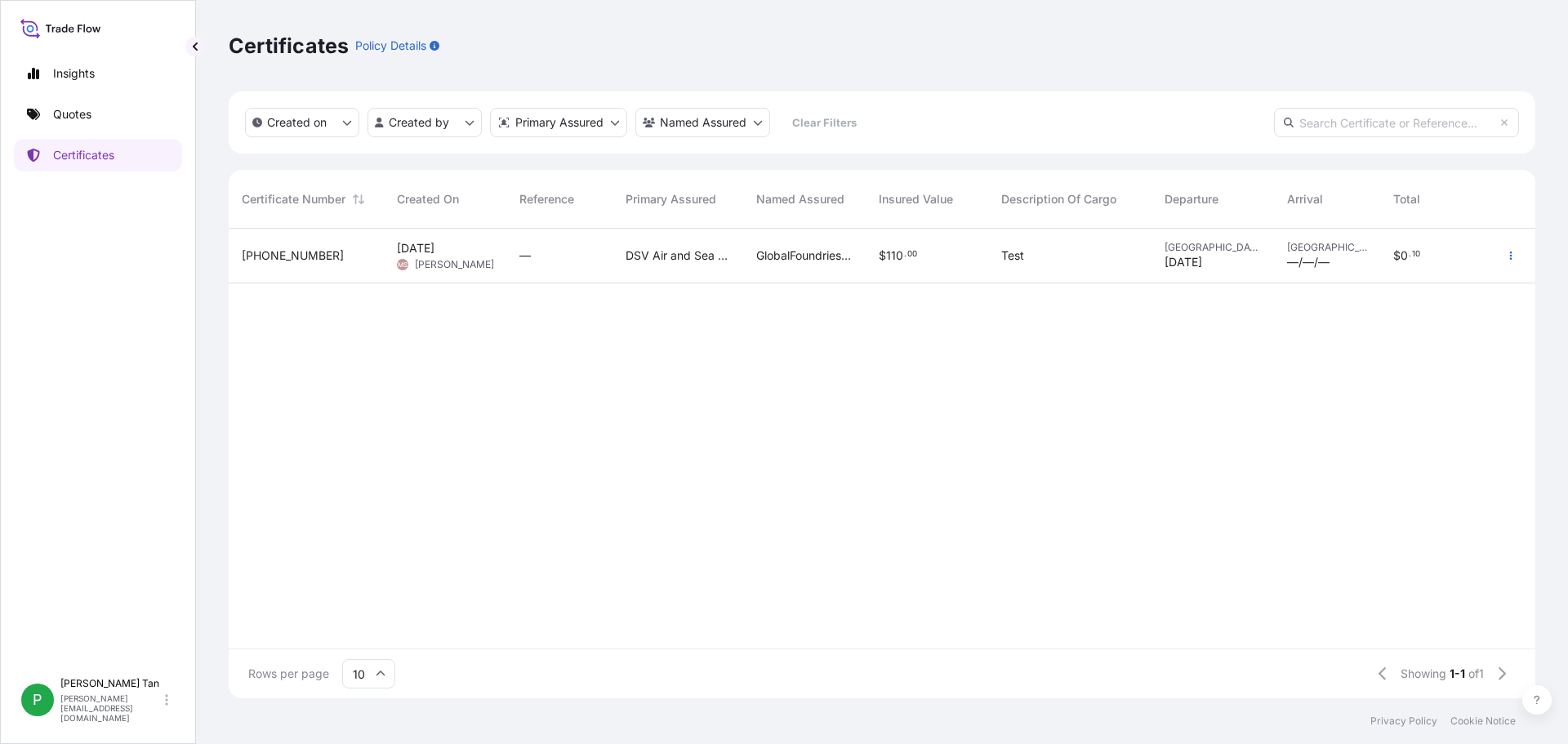
click at [255, 257] on span "32204-1-1" at bounding box center [292, 255] width 102 height 16
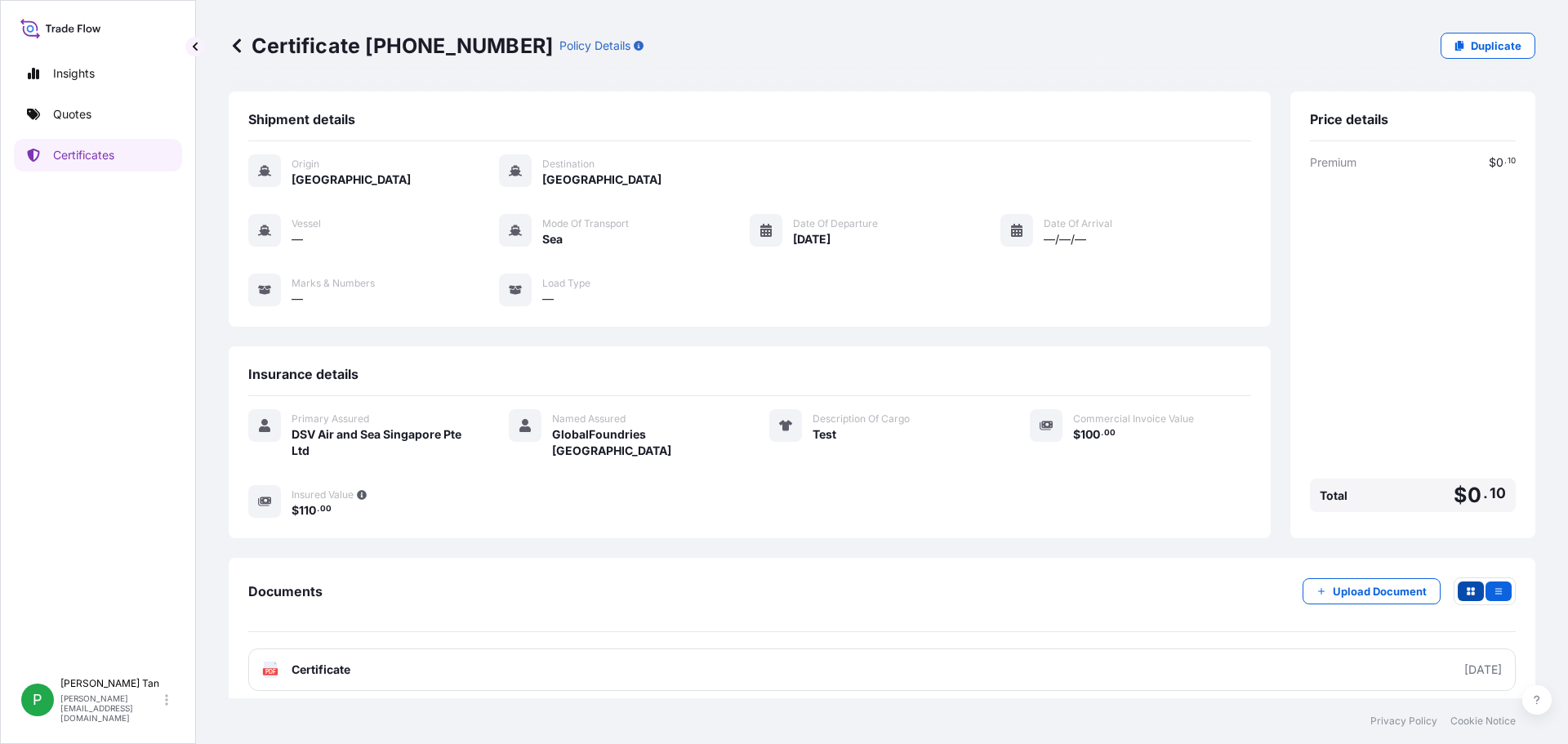
click at [1466, 593] on icon "button" at bounding box center [1470, 592] width 9 height 9
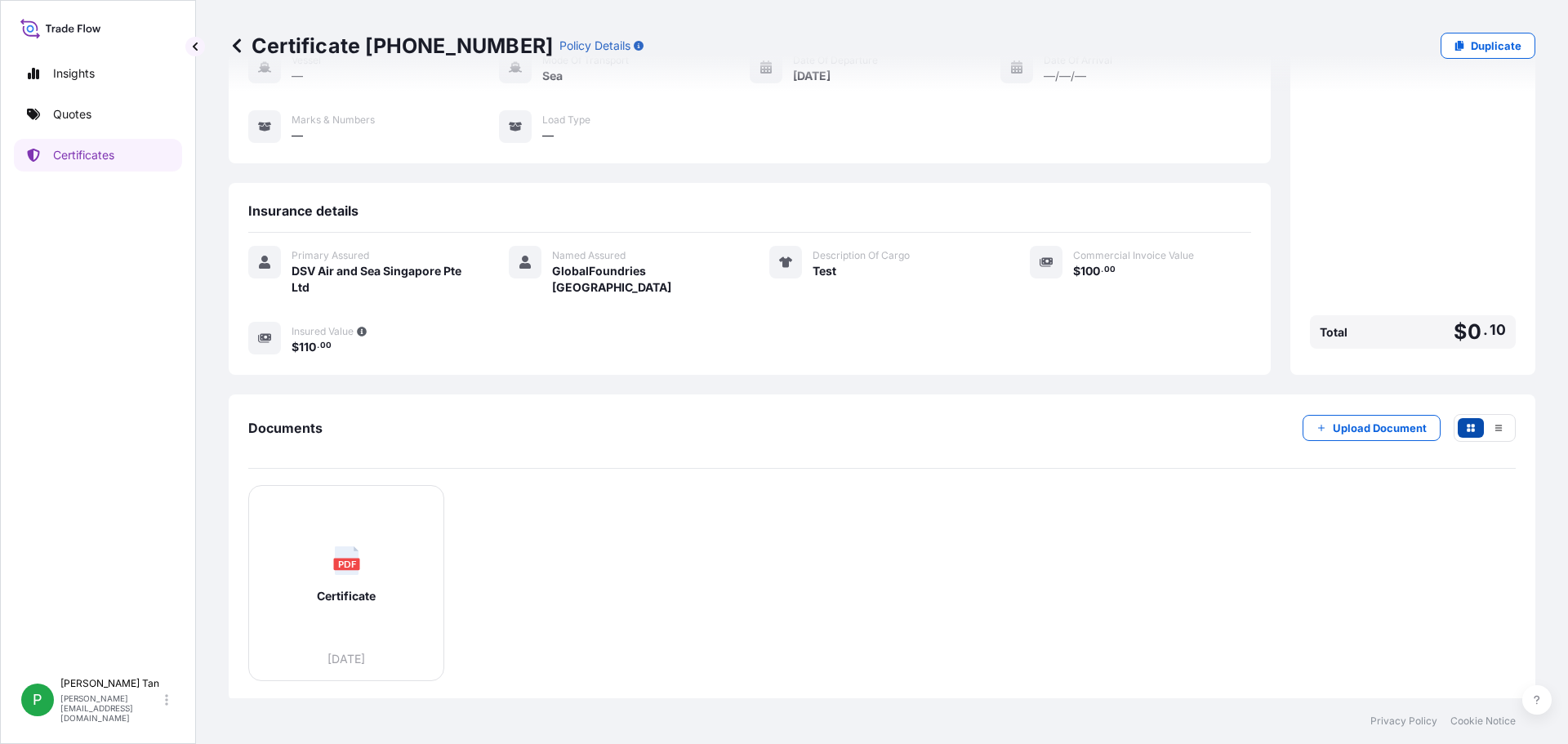
scroll to position [166, 0]
click at [1466, 427] on icon "button" at bounding box center [1470, 425] width 8 height 8
click at [1485, 427] on button "button" at bounding box center [1498, 425] width 26 height 20
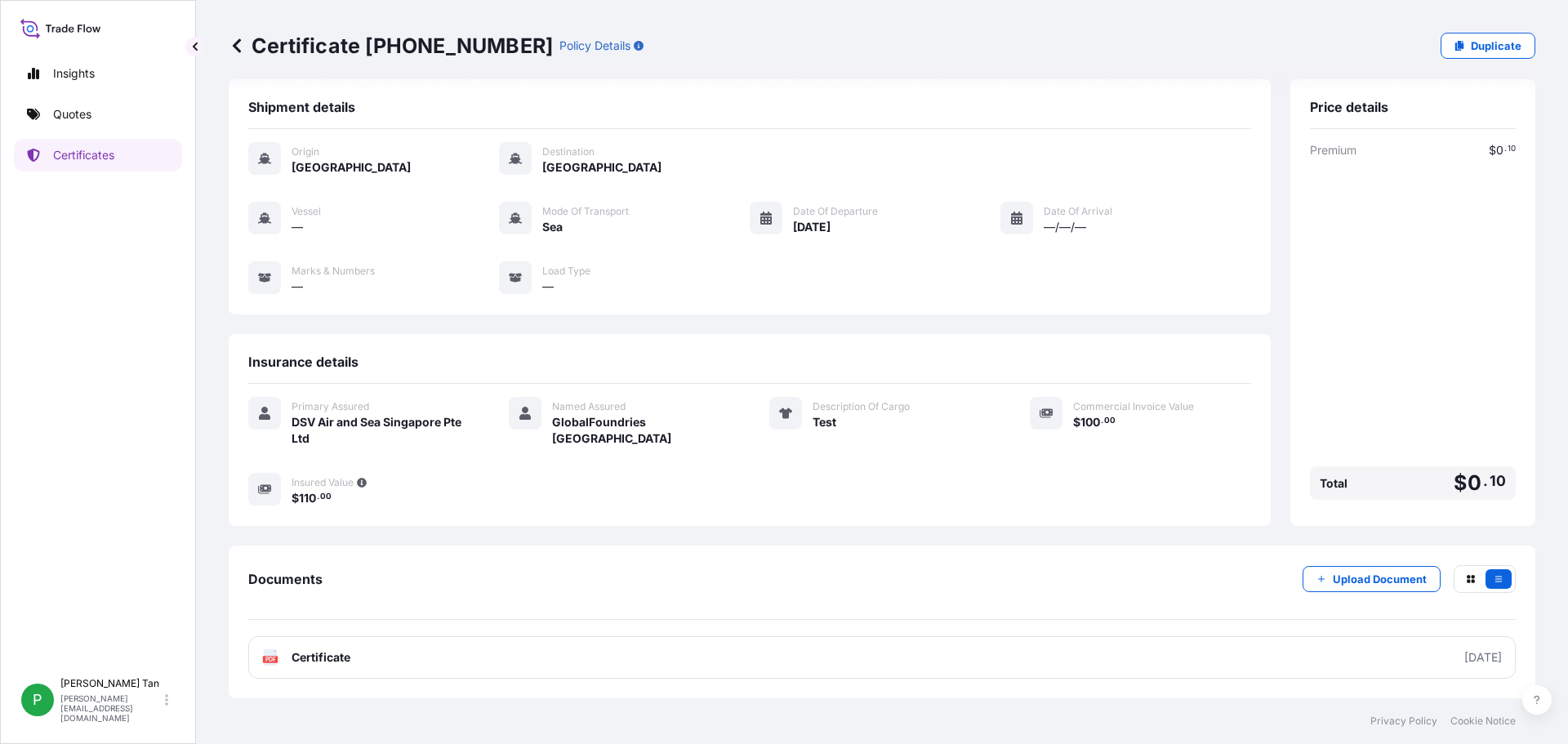
scroll to position [0, 0]
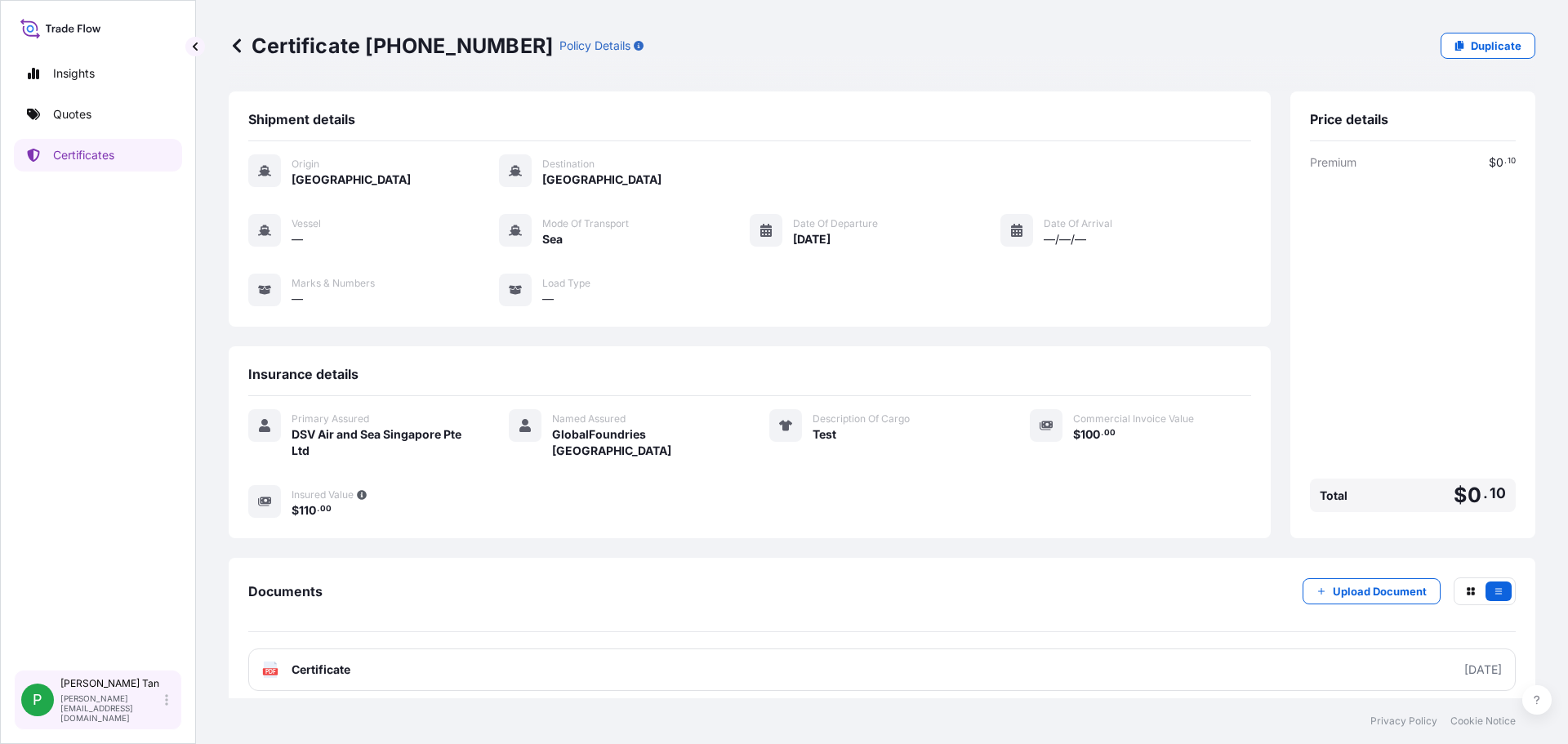
click at [84, 690] on p "Patrick Tan" at bounding box center [111, 684] width 102 height 13
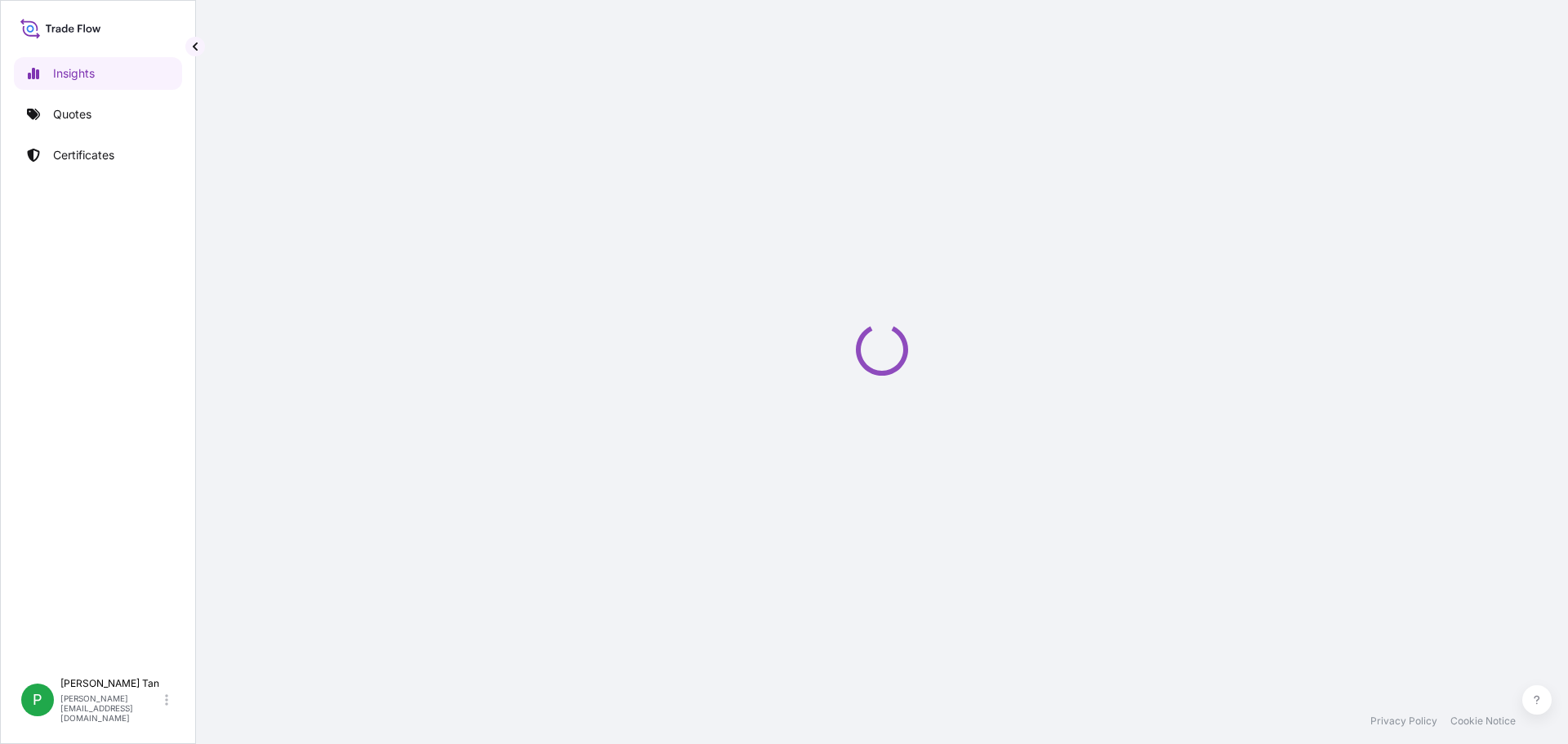
select select "2025"
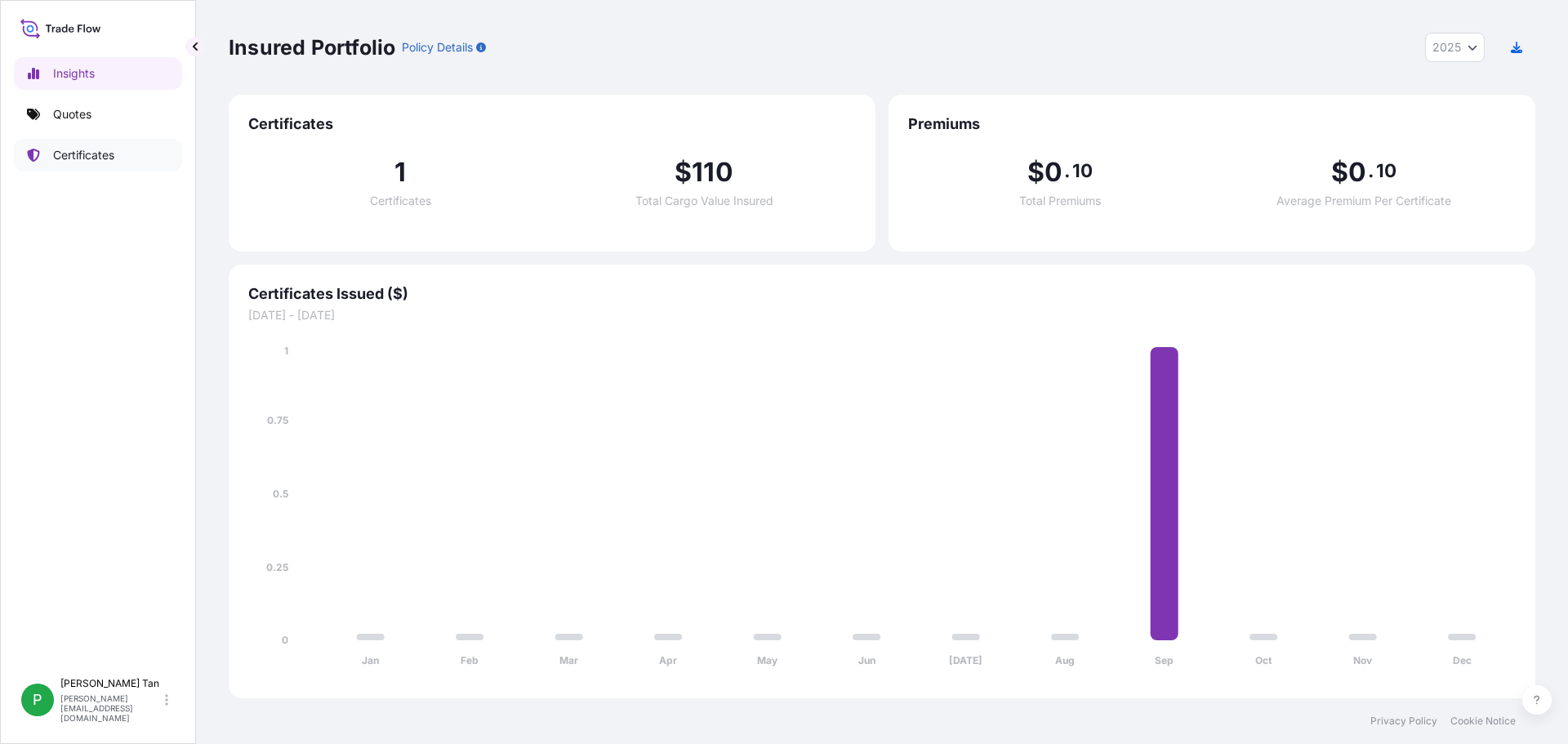
click at [71, 154] on p "Certificates" at bounding box center [83, 154] width 61 height 16
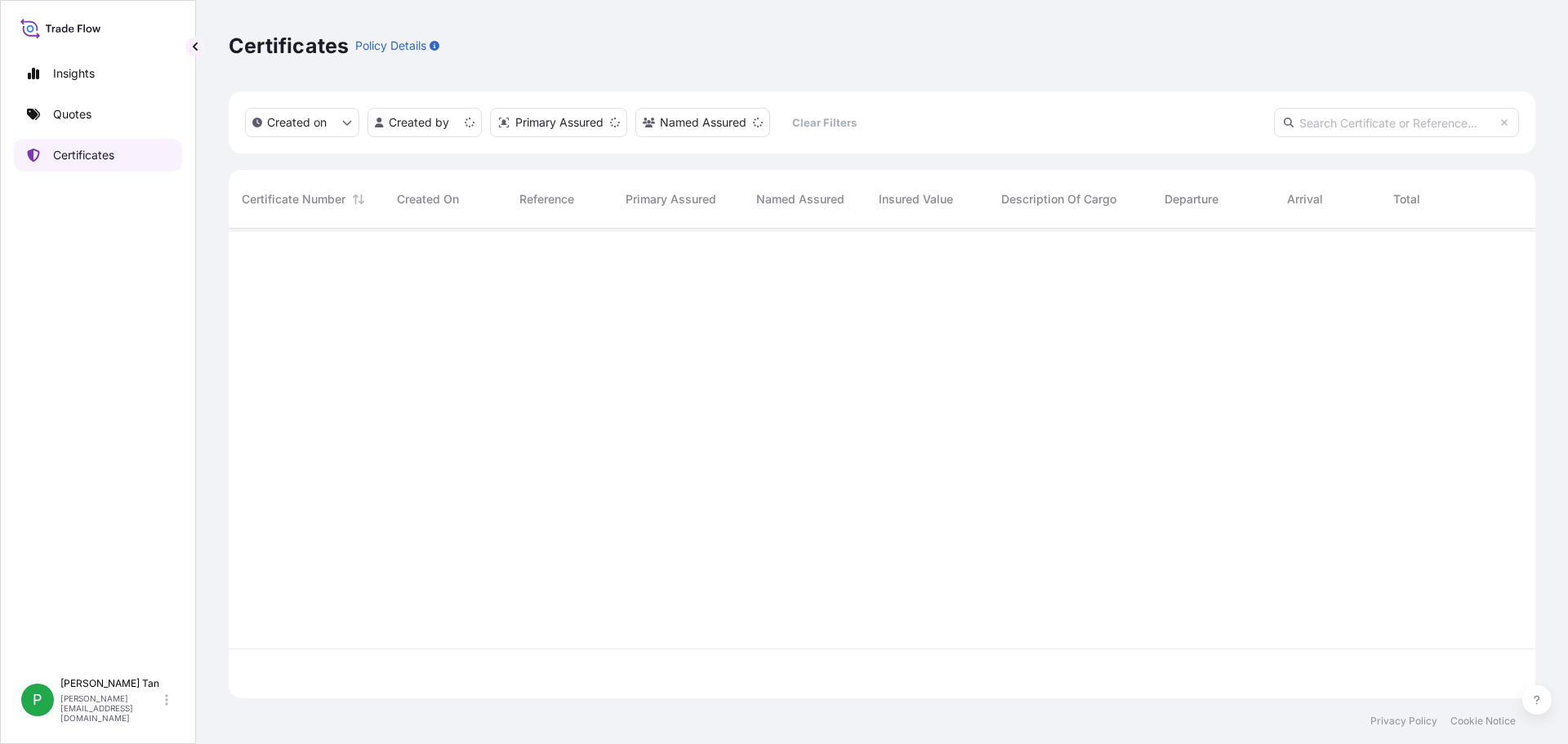
scroll to position [467, 1294]
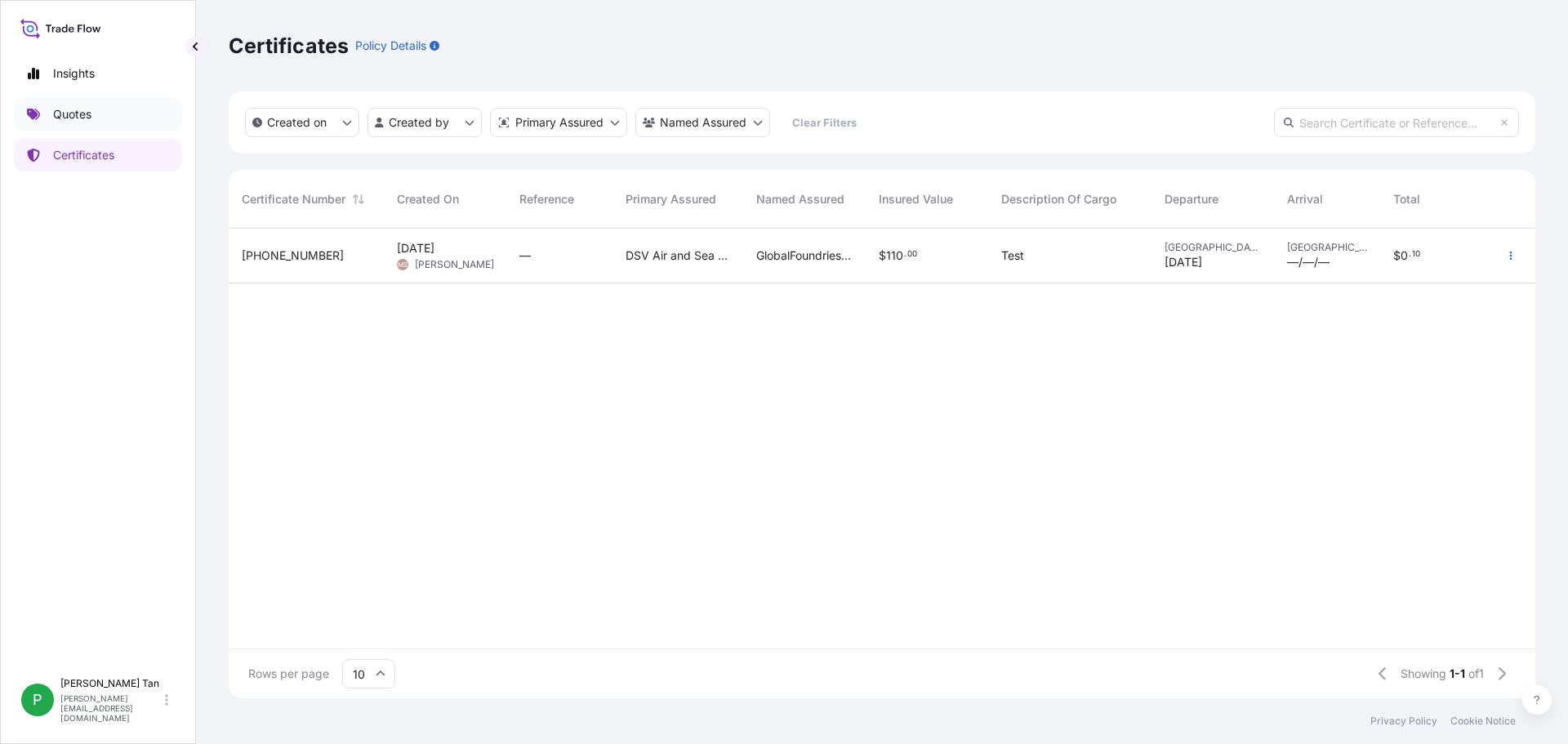
click at [60, 117] on p "Quotes" at bounding box center [71, 114] width 39 height 16
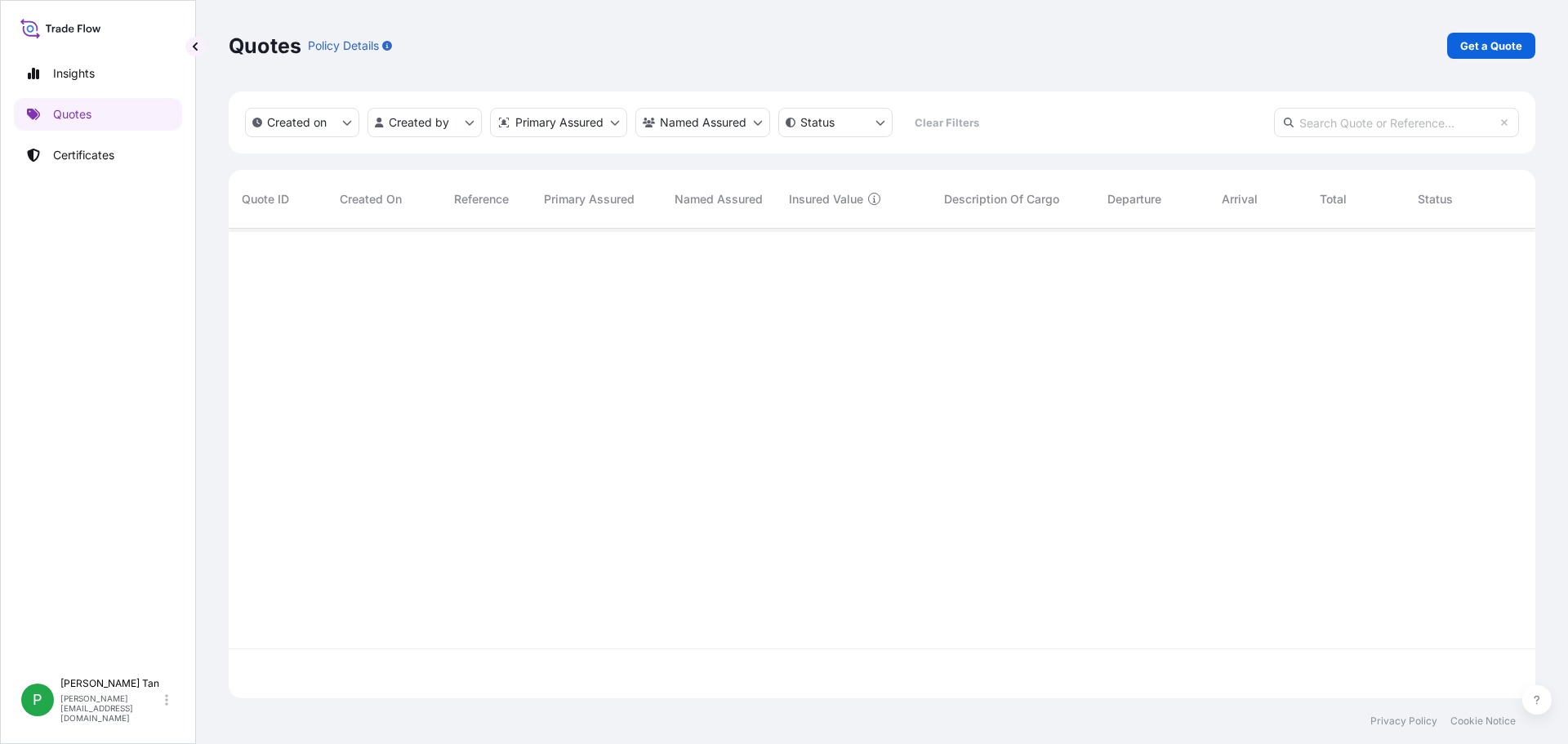
scroll to position [516, 1294]
click at [1485, 47] on p "Get a Quote" at bounding box center [1491, 45] width 62 height 16
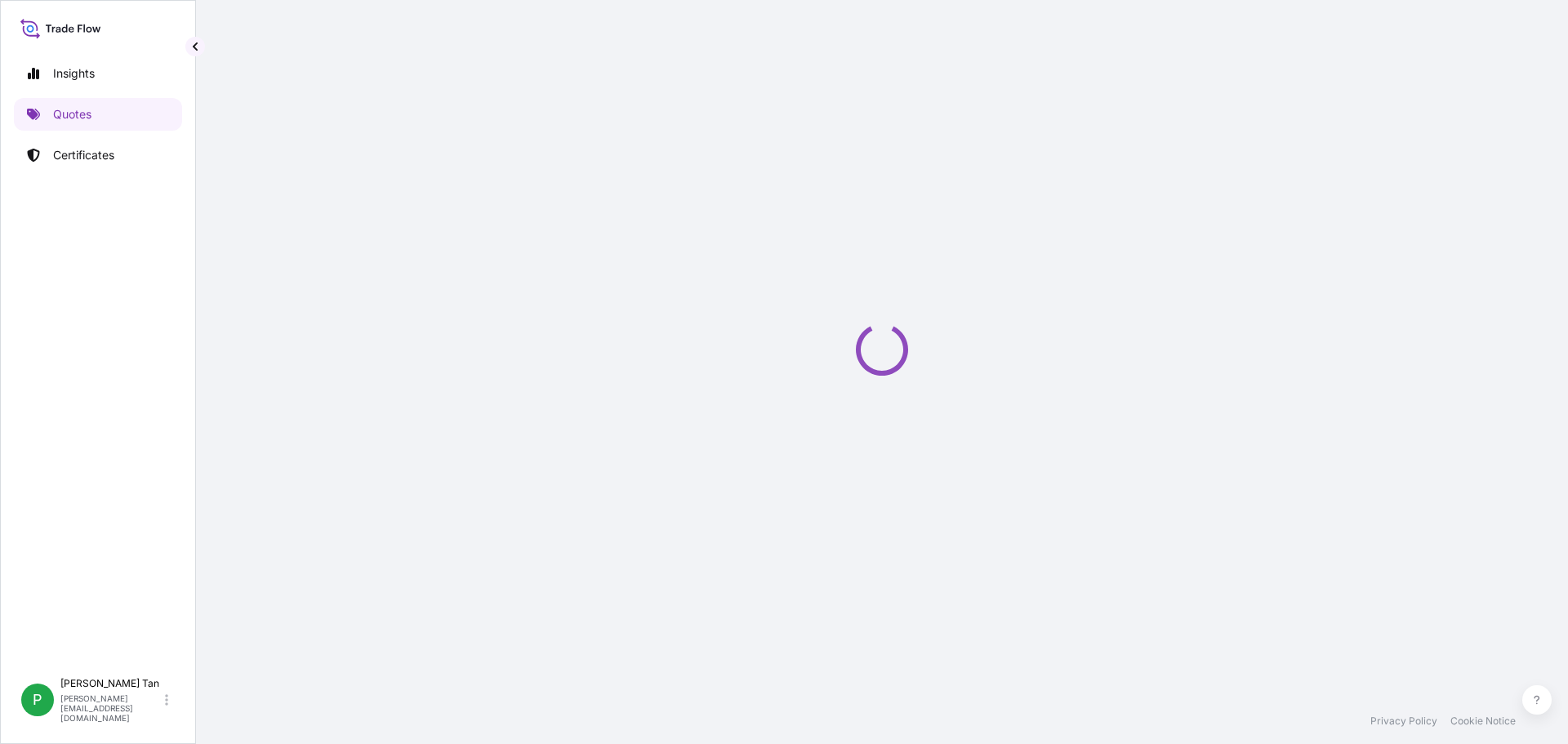
select select "Sea"
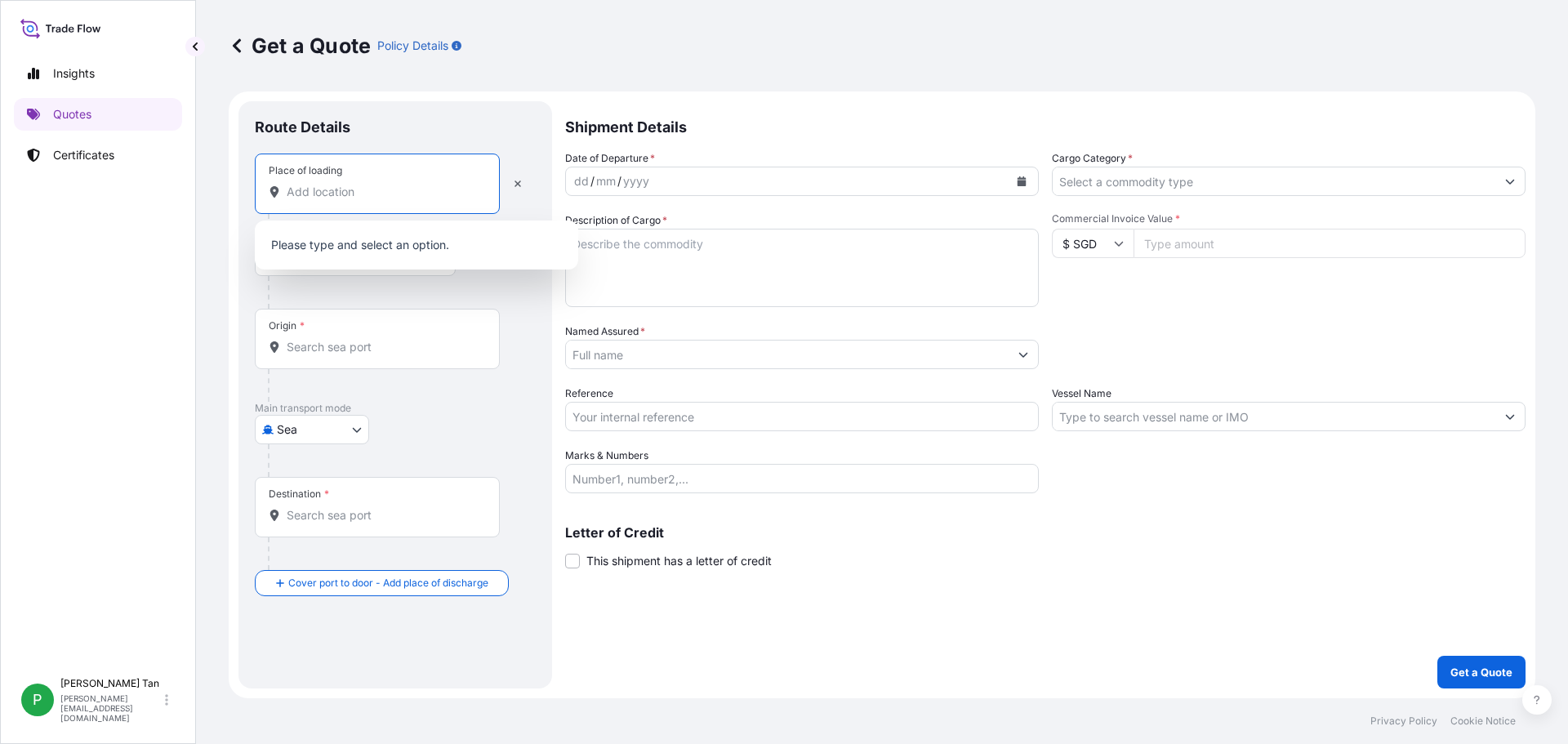
click at [400, 195] on input "Place of loading" at bounding box center [383, 191] width 193 height 16
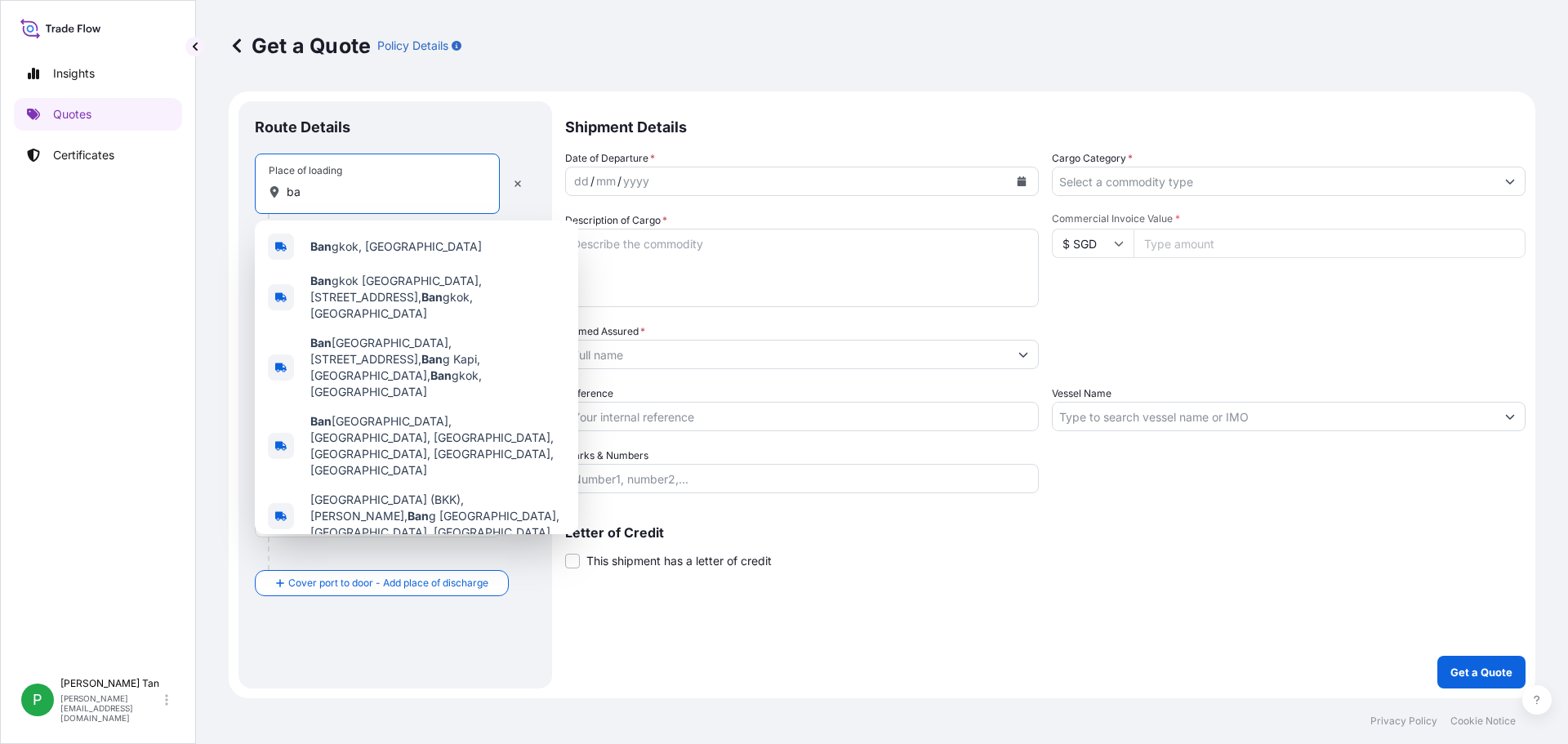
type input "b"
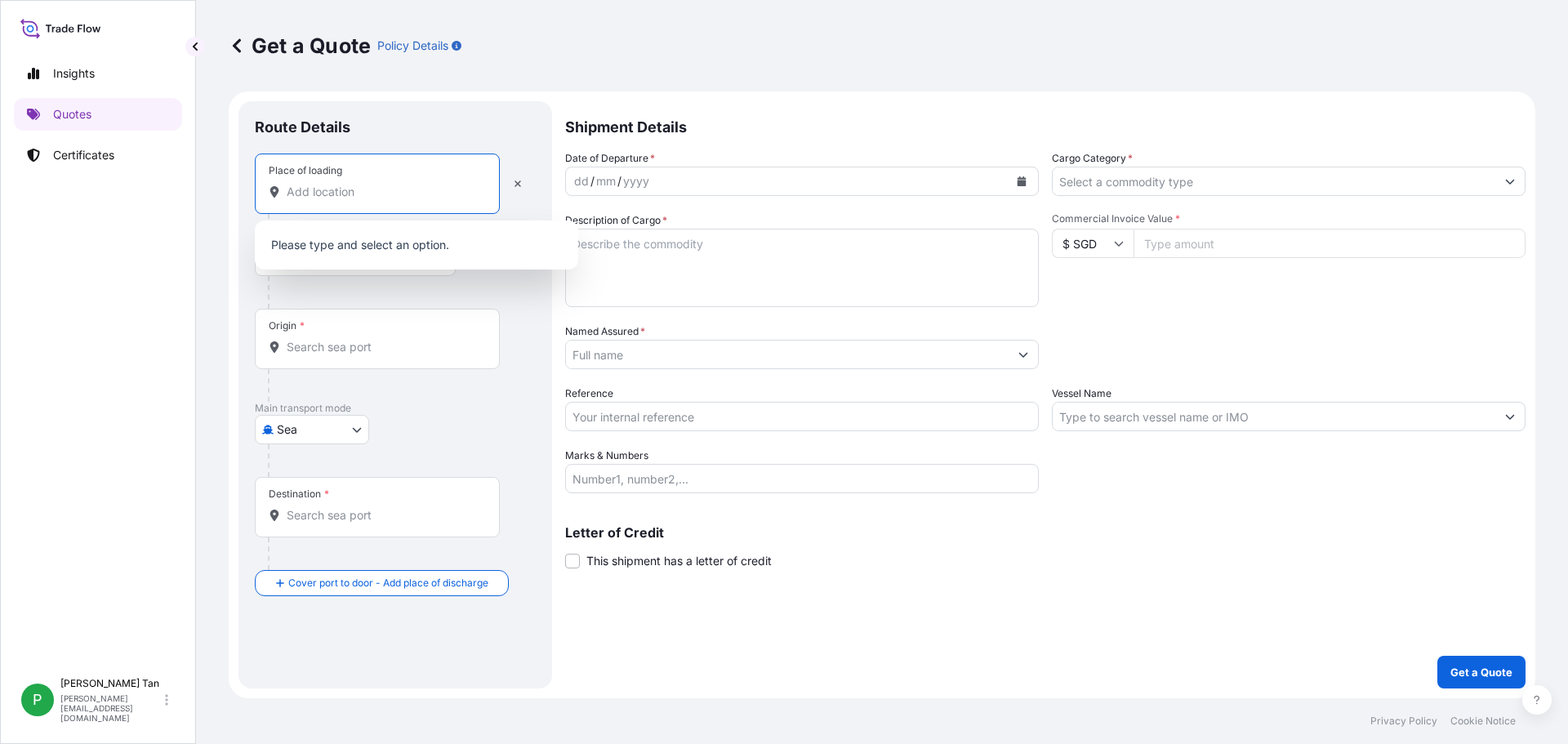
click at [459, 135] on div "Route Details" at bounding box center [395, 135] width 281 height 36
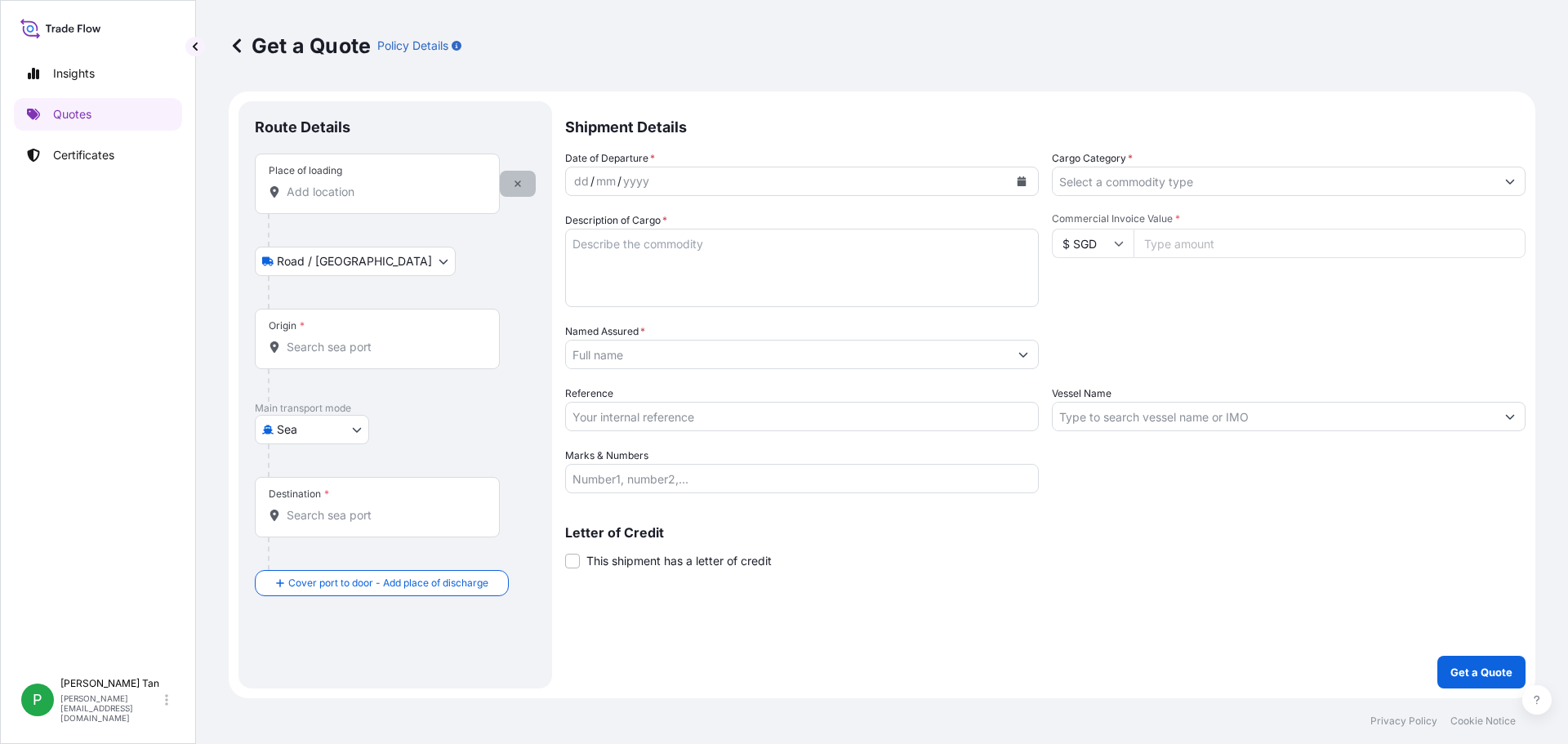
click at [517, 188] on icon "button" at bounding box center [518, 183] width 9 height 9
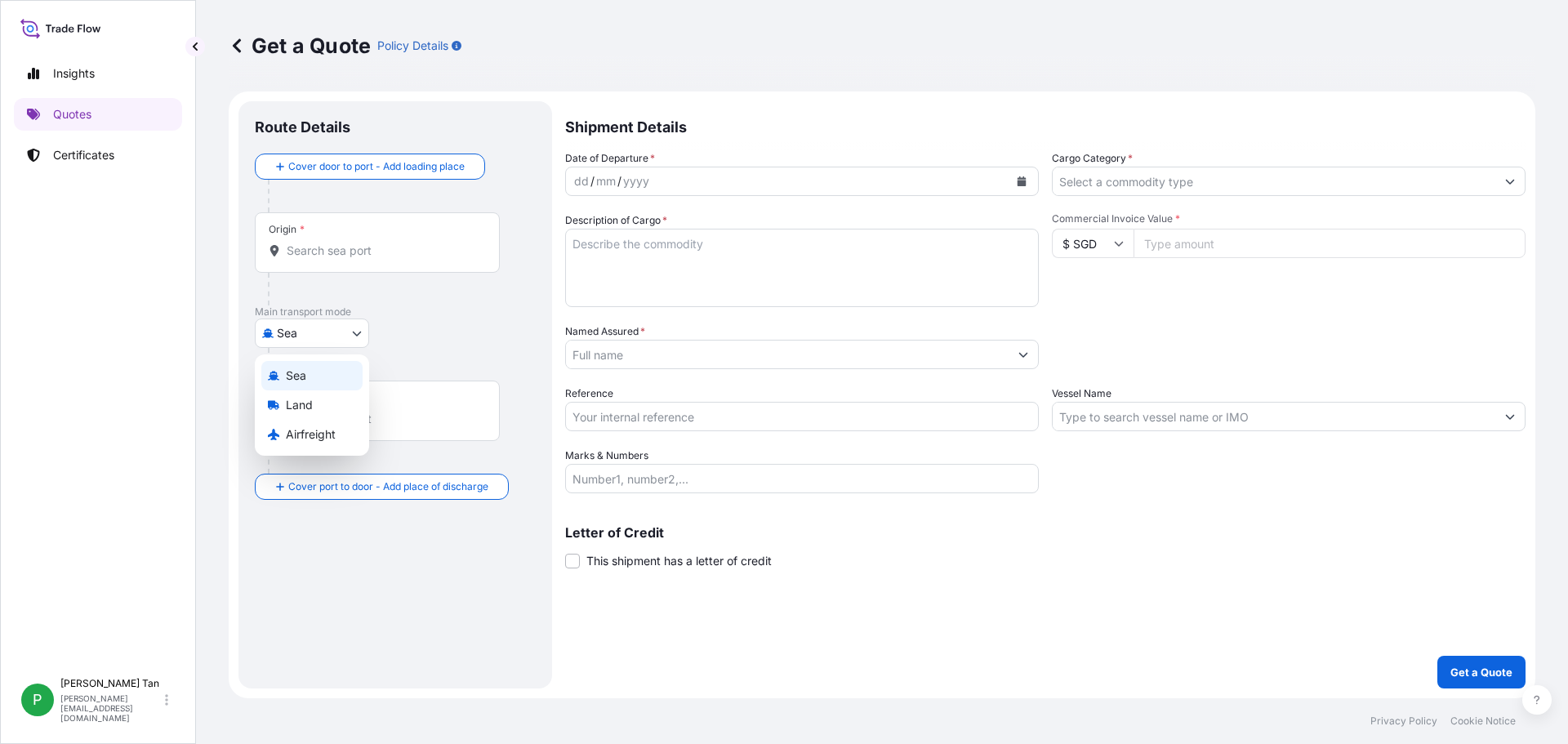
click at [352, 333] on body "Insights Quotes Certificates P Patrick Tan patrick.tan@dsv.com Get a Quote Poli…" at bounding box center [784, 372] width 1568 height 744
click at [314, 428] on span "Airfreight" at bounding box center [310, 435] width 50 height 16
select select "Airfreight"
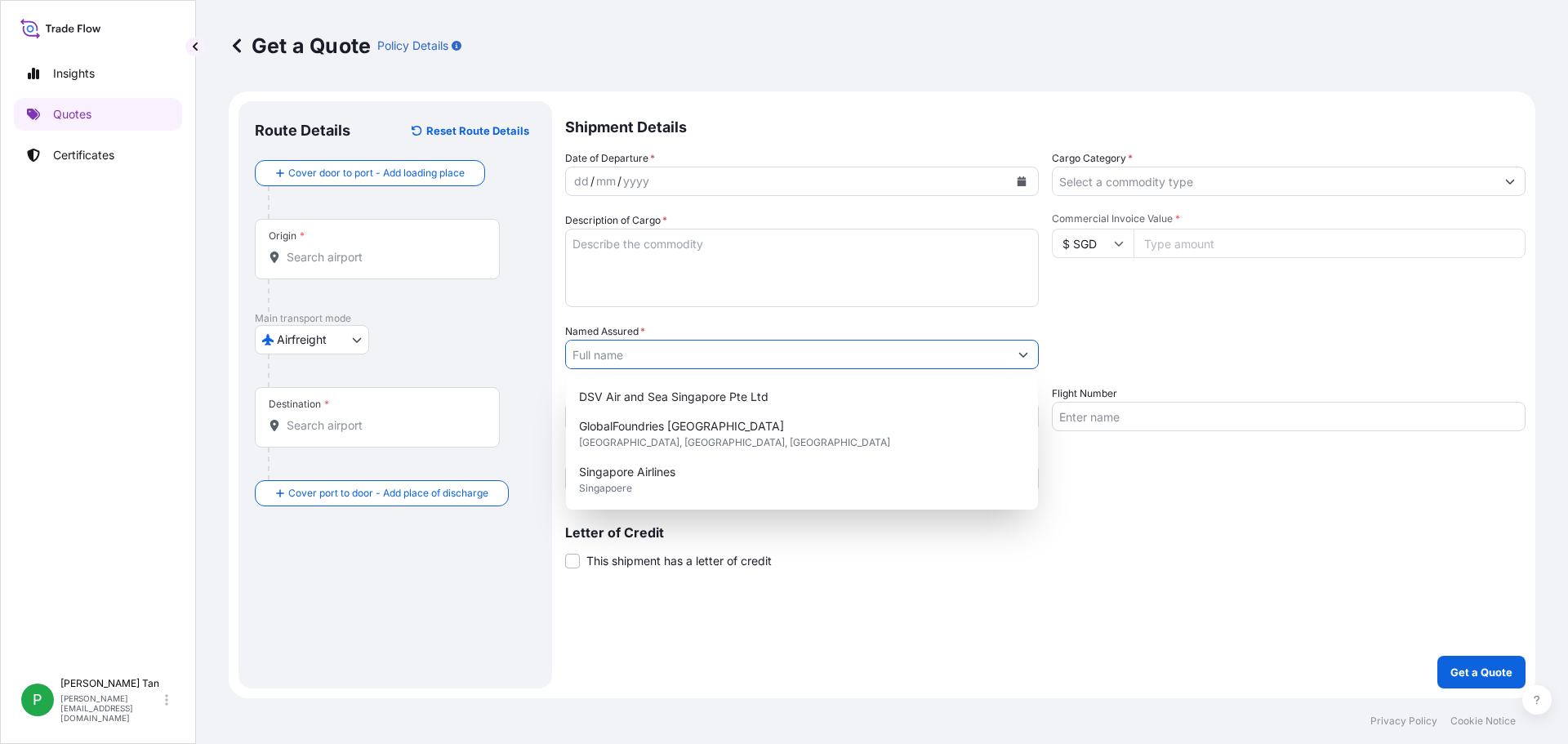
click at [684, 359] on input "Named Assured *" at bounding box center [787, 354] width 443 height 29
click at [1324, 314] on div "Date of Departure * dd / mm / yyyy Cargo Category * Description of Cargo * Comm…" at bounding box center [1045, 322] width 961 height 343
